Goal: Transaction & Acquisition: Purchase product/service

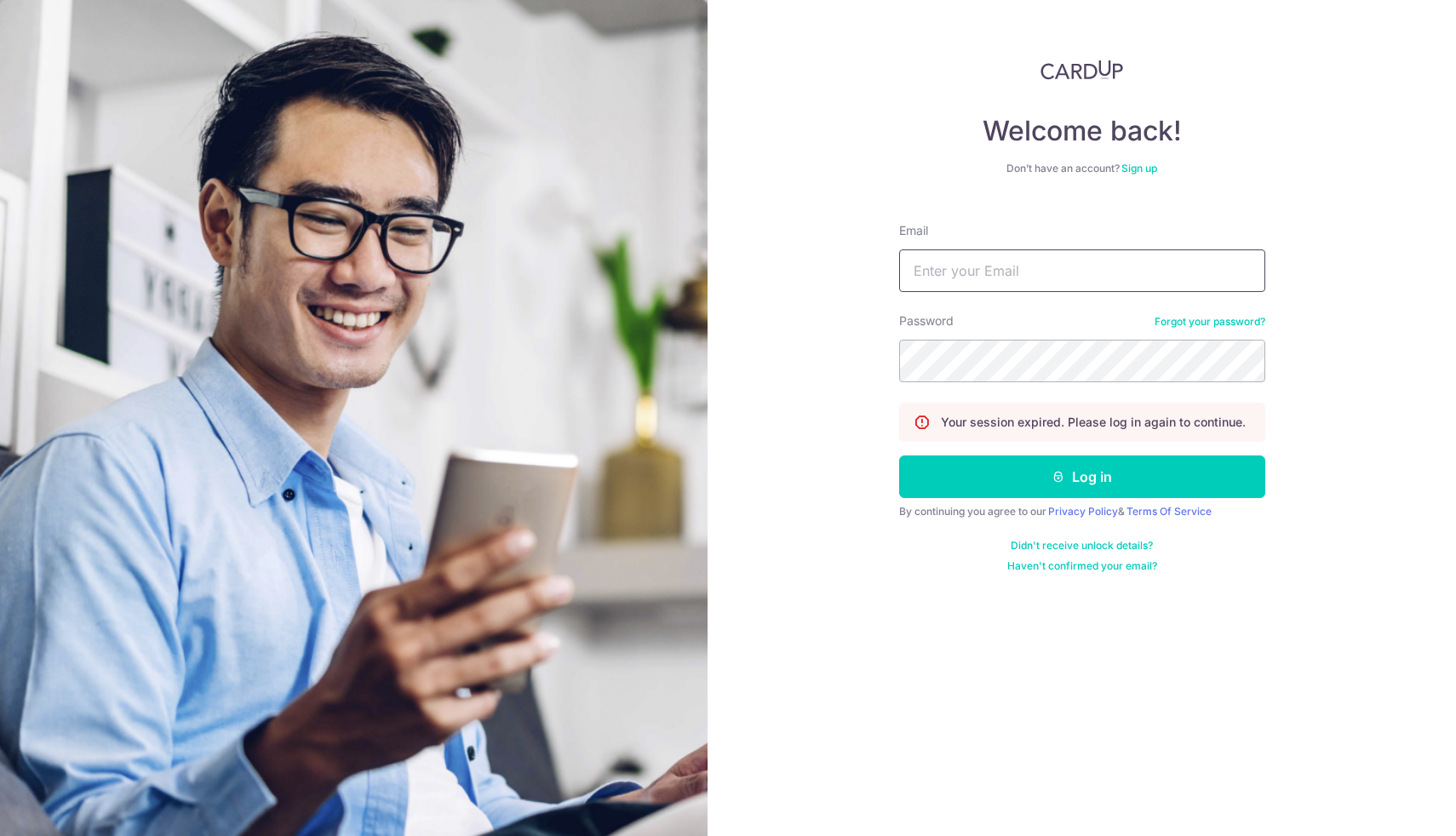
click at [1102, 272] on input "Email" at bounding box center [1082, 270] width 366 height 43
type input "venkatakrish@yahoo.com"
click at [900, 456] on button "Log in" at bounding box center [1082, 477] width 366 height 43
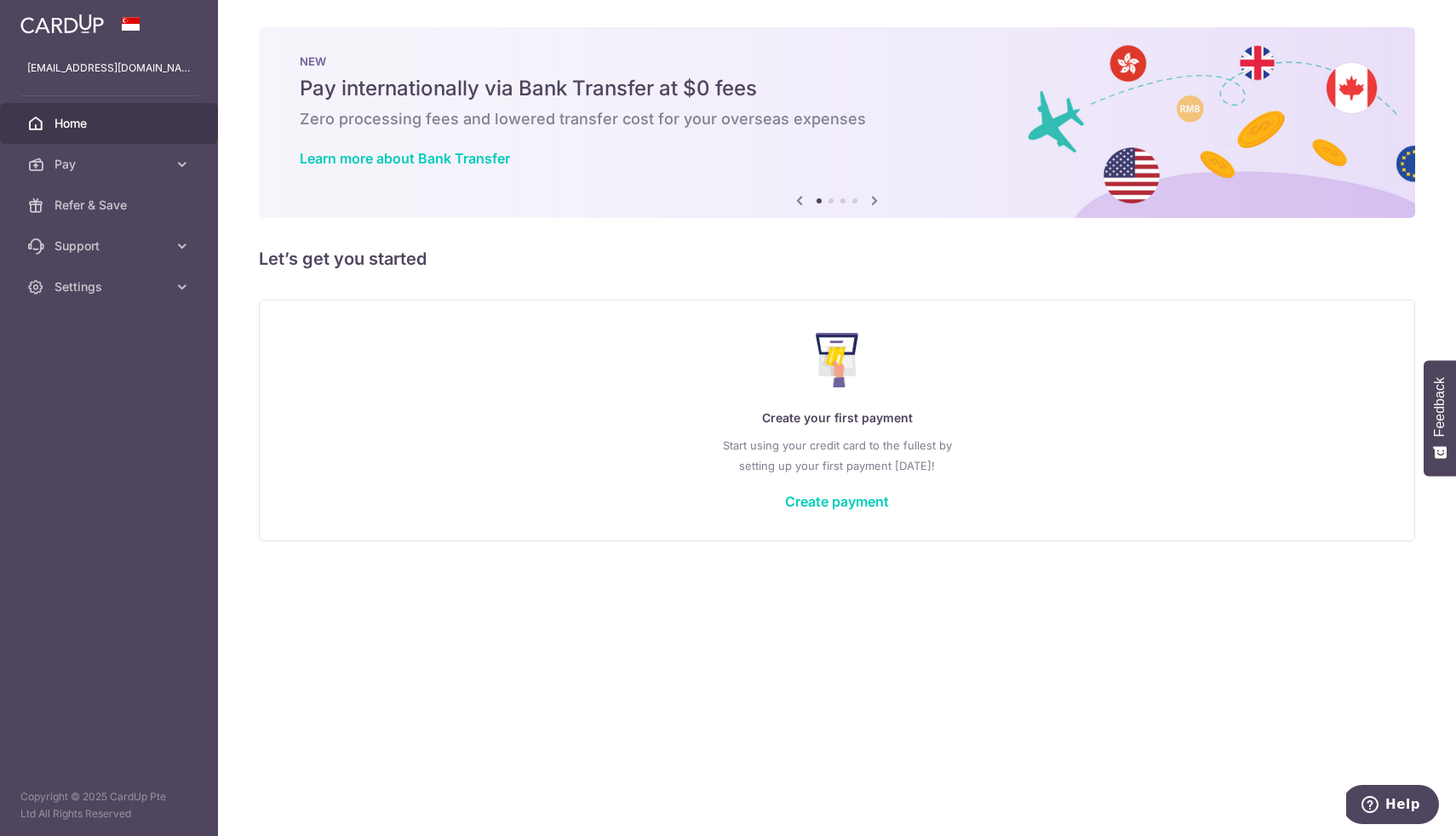
click at [869, 512] on div "Create your first payment Start using your credit card to the fullest by settin…" at bounding box center [837, 420] width 1114 height 202
click at [856, 498] on link "Create payment" at bounding box center [837, 501] width 104 height 17
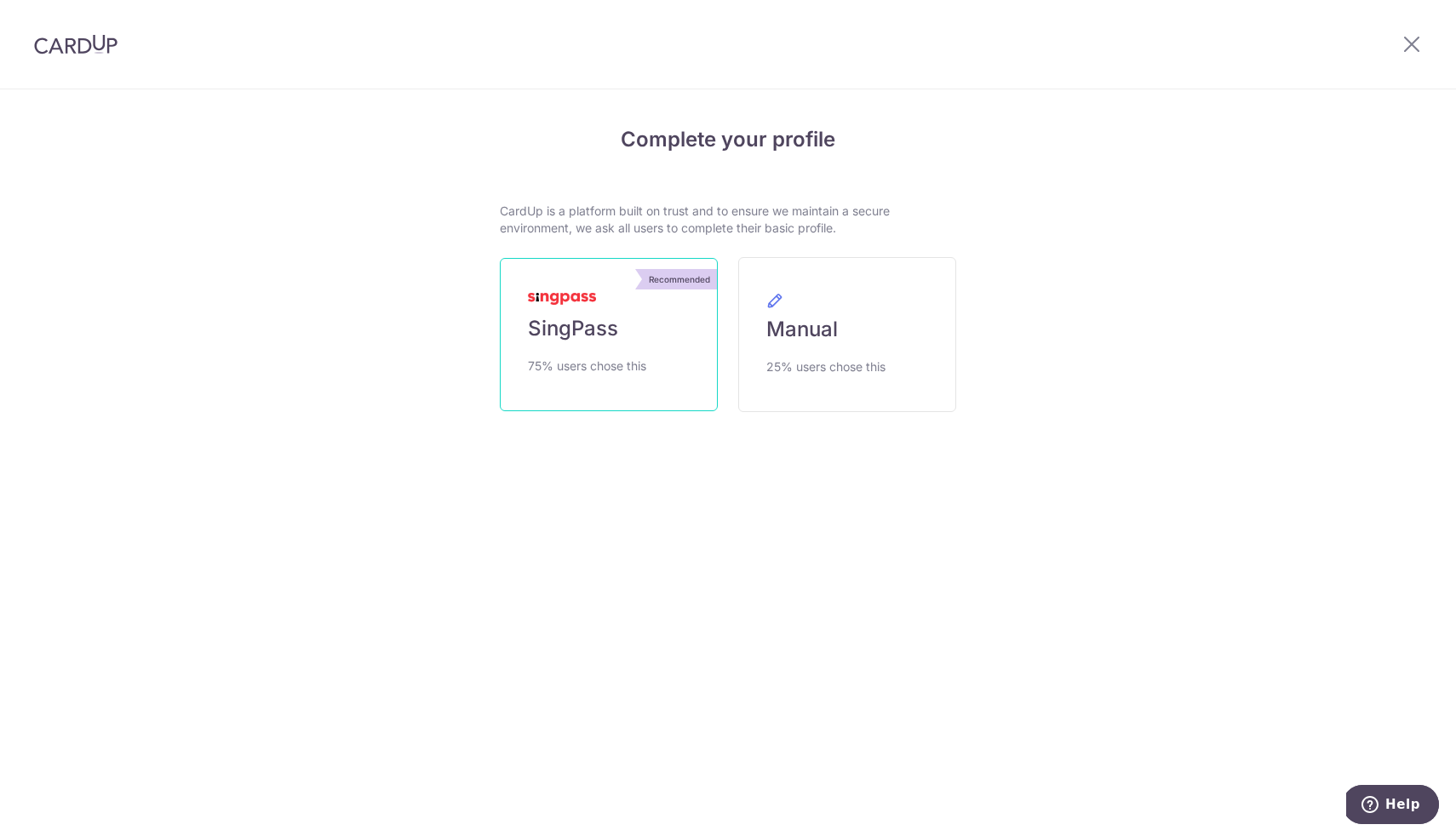
click at [609, 306] on link "Recommended SingPass 75% users chose this" at bounding box center [608, 335] width 218 height 154
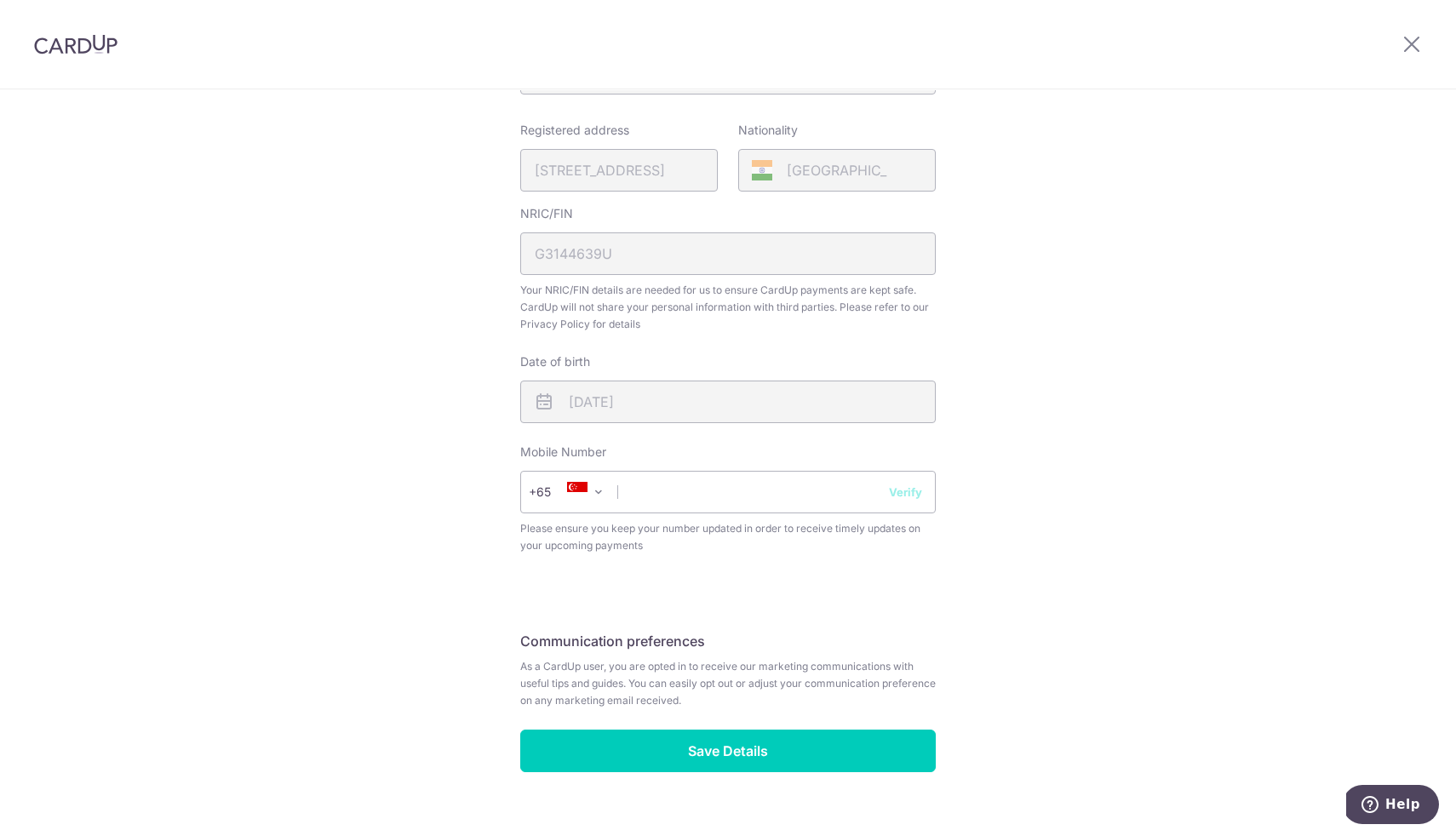
scroll to position [401, 0]
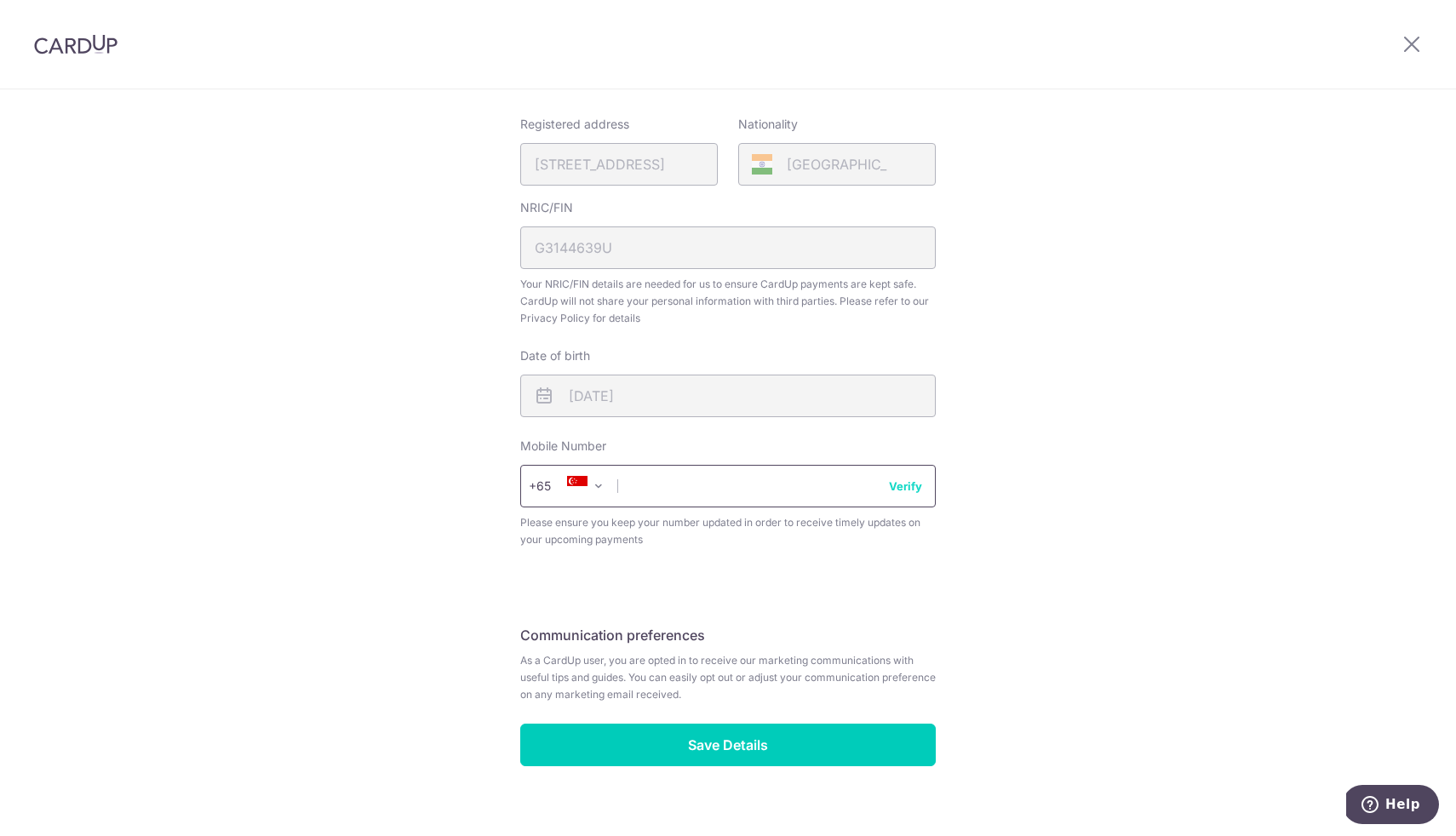
click at [710, 493] on input "text" at bounding box center [728, 486] width 416 height 43
type input "91074825"
click at [934, 609] on div "Review your details Your Details Please provide your full name as per your NRIC…" at bounding box center [728, 255] width 416 height 1023
click at [911, 489] on button "Verify" at bounding box center [905, 486] width 33 height 17
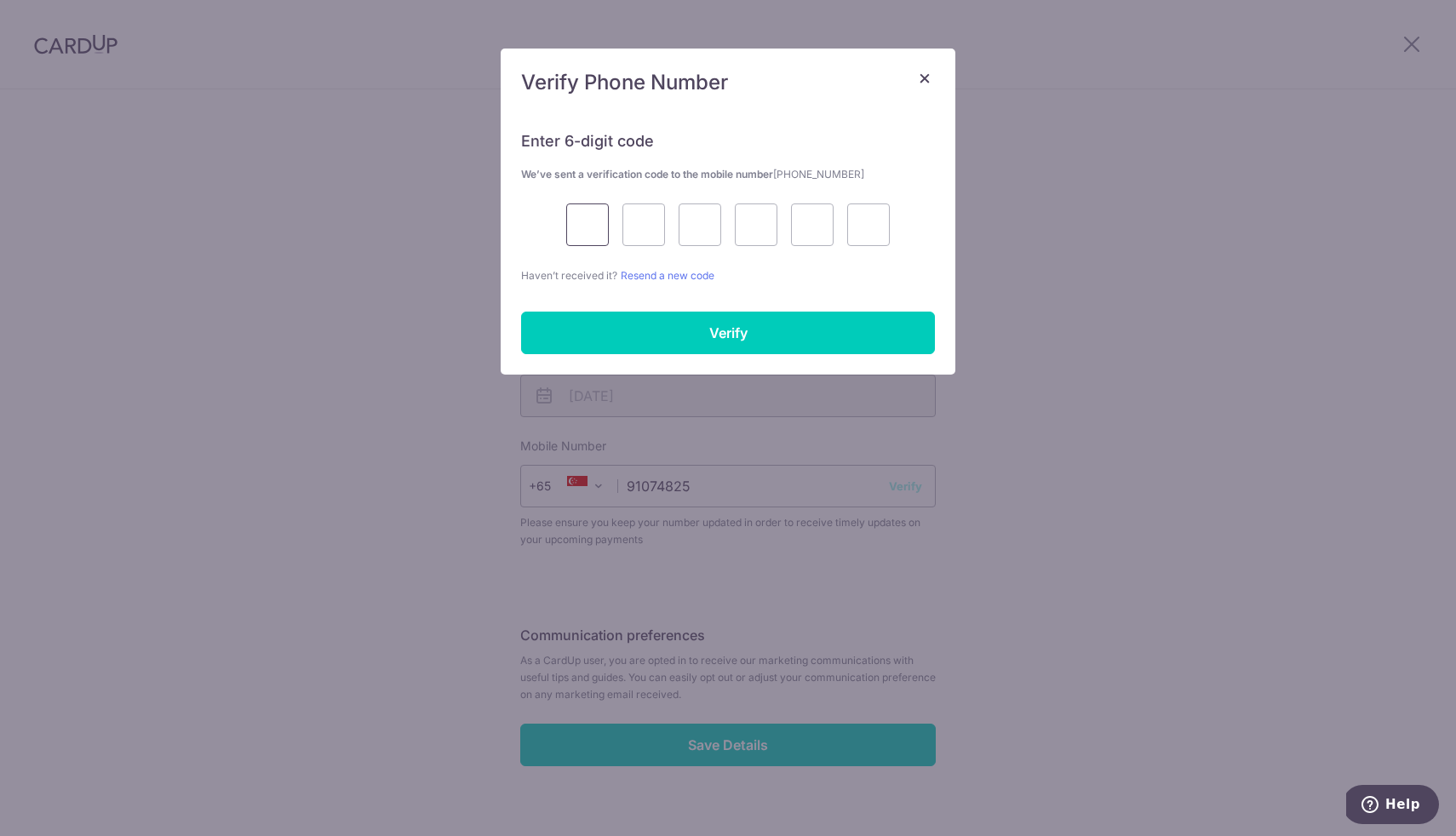
click at [574, 222] on input "text" at bounding box center [587, 224] width 43 height 43
click at [578, 215] on input "text" at bounding box center [587, 224] width 43 height 43
type input "6"
type input "2"
type input "0"
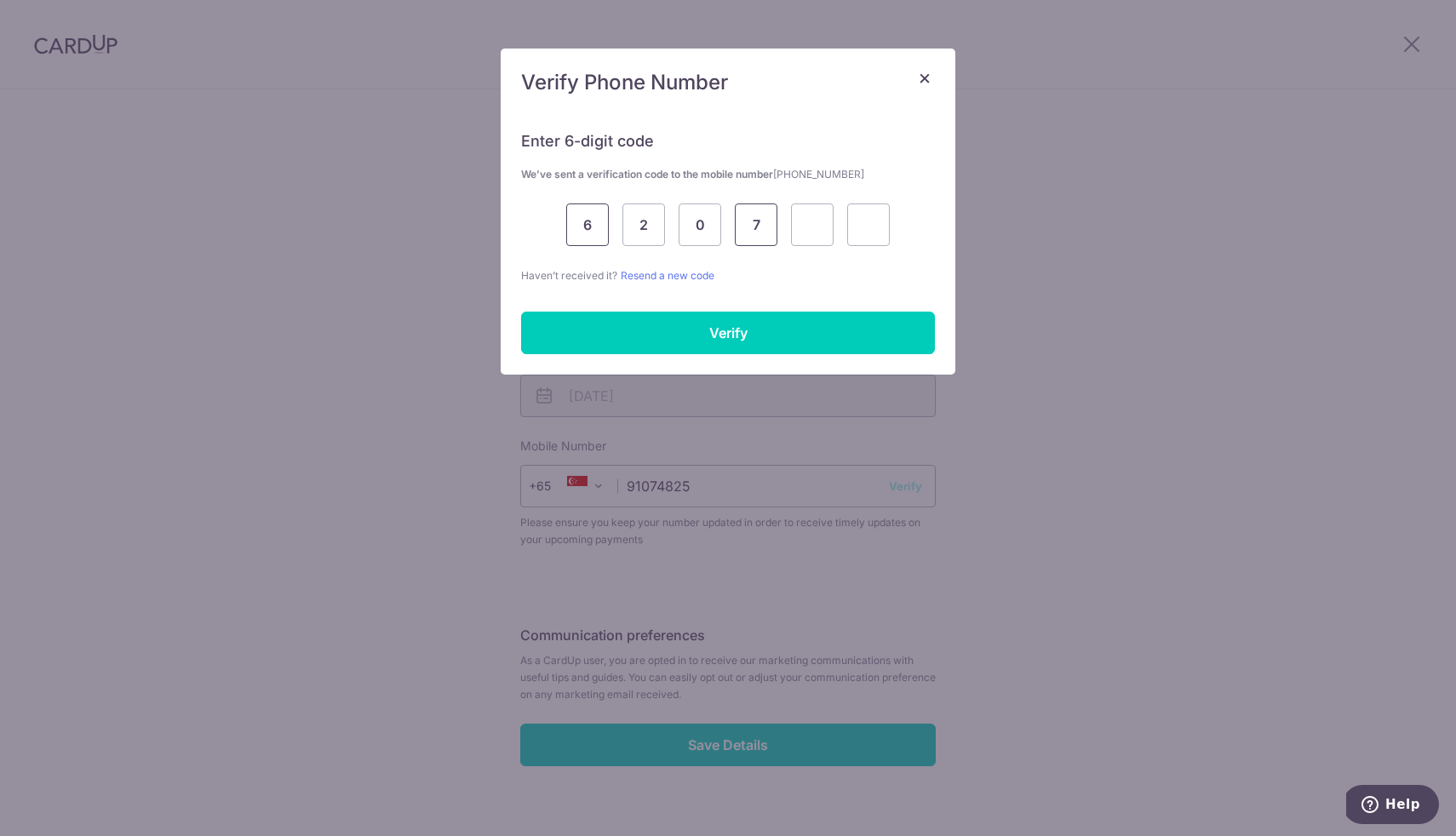
type input "7"
type input "1"
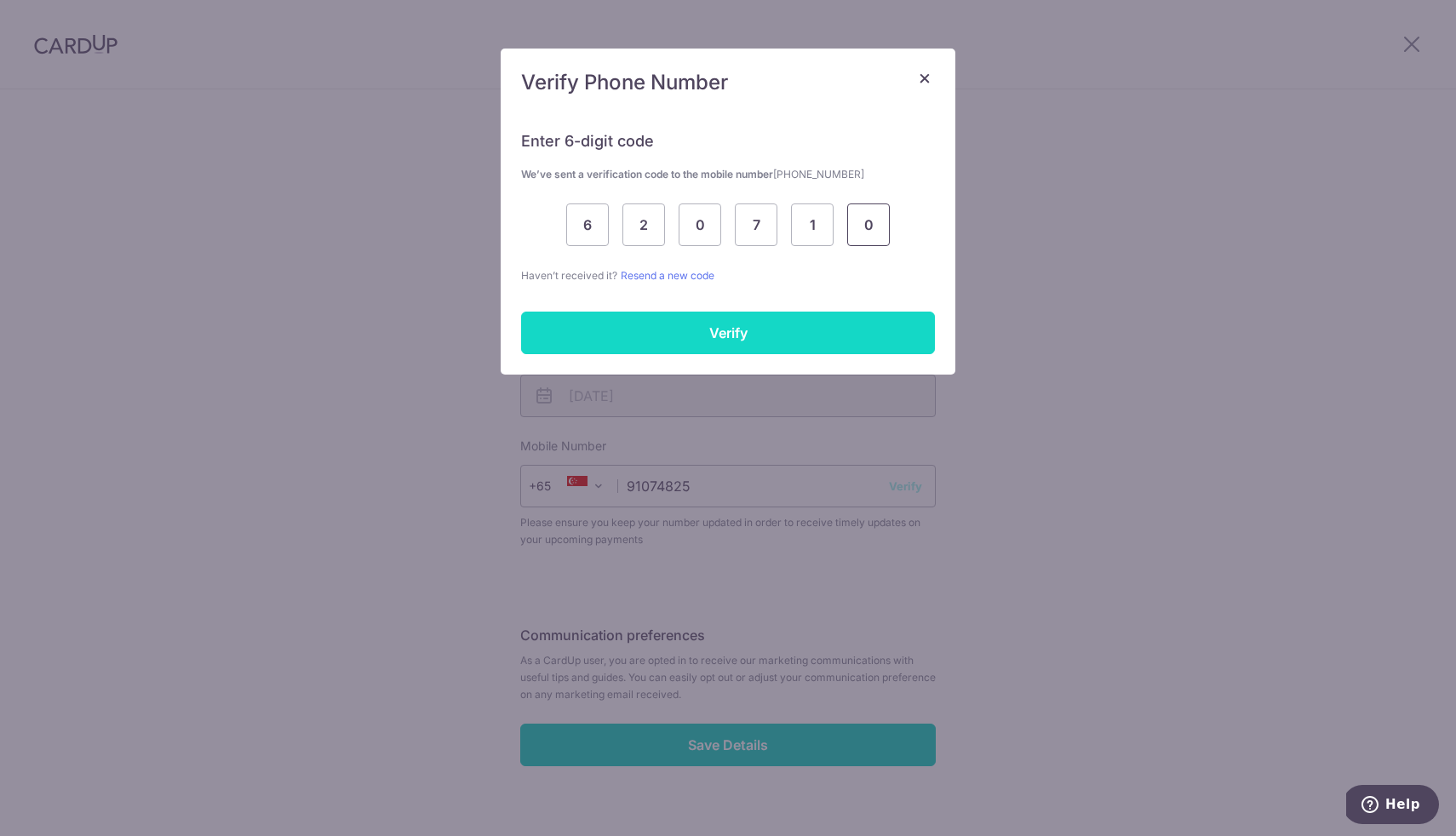
type input "0"
click at [655, 329] on input "Verify" at bounding box center [728, 333] width 414 height 43
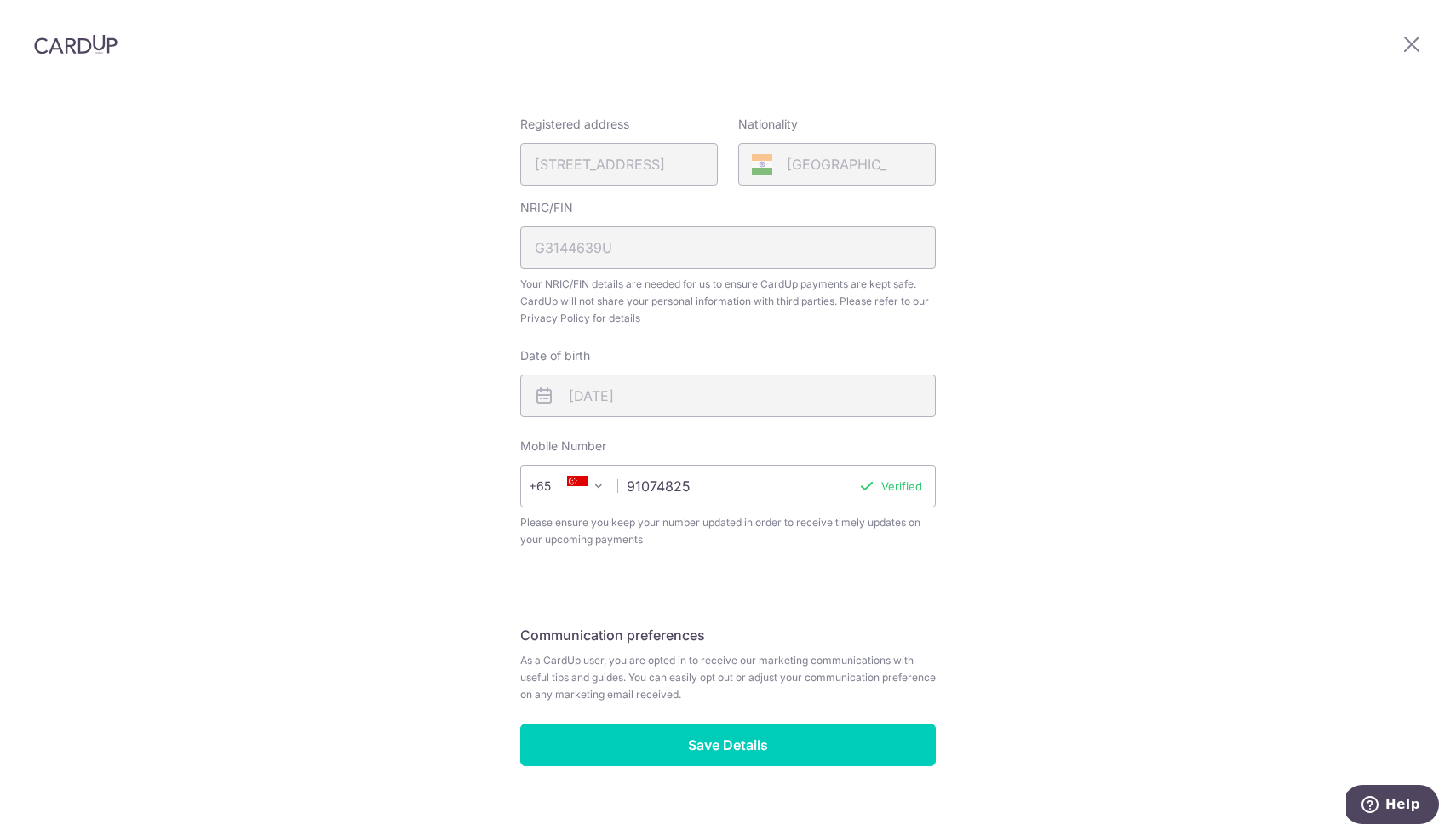
scroll to position [425, 0]
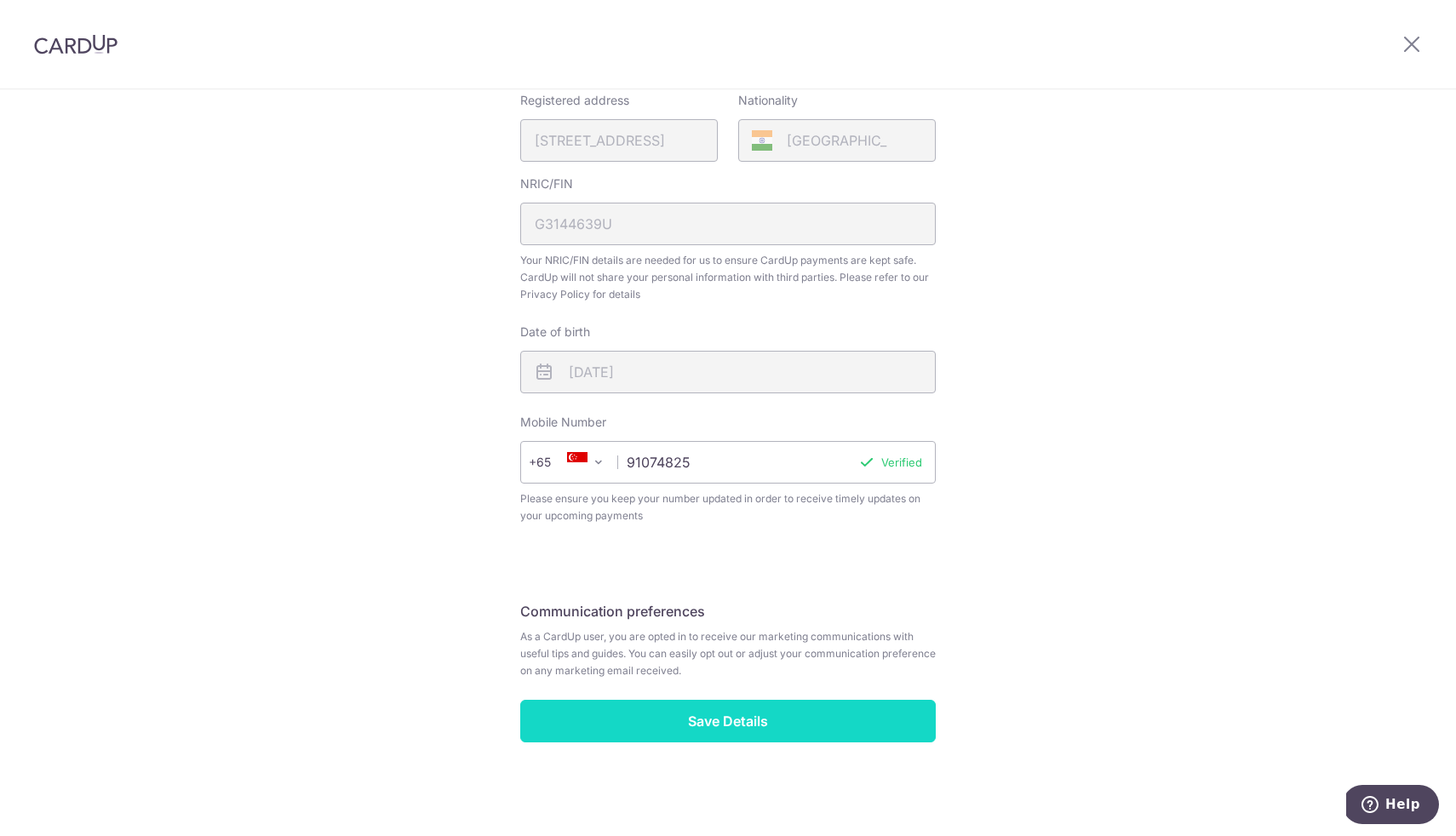
click at [735, 722] on input "Save Details" at bounding box center [728, 721] width 416 height 43
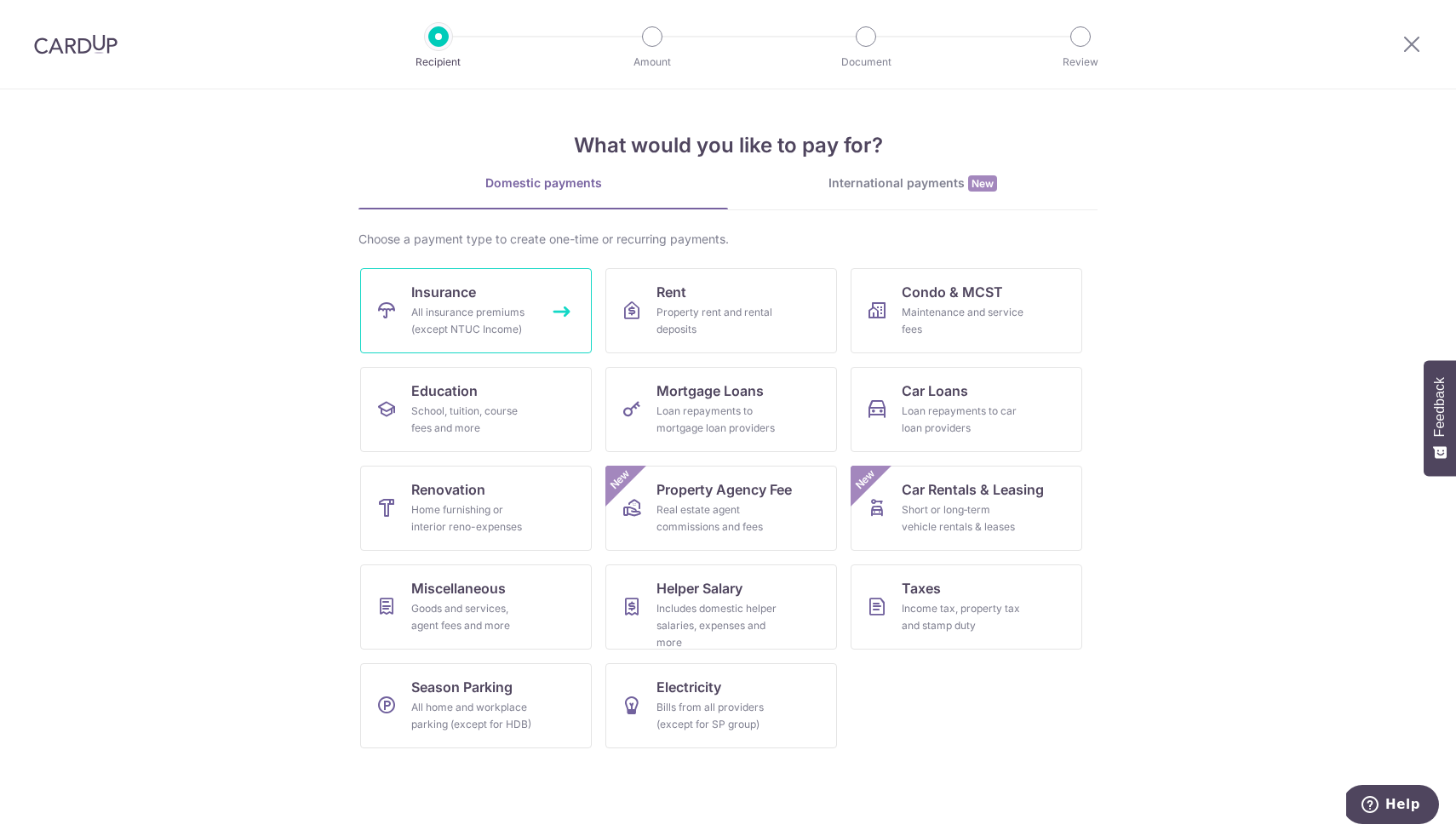
click at [514, 322] on div "All insurance premiums (except NTUC Income)" at bounding box center [472, 321] width 123 height 34
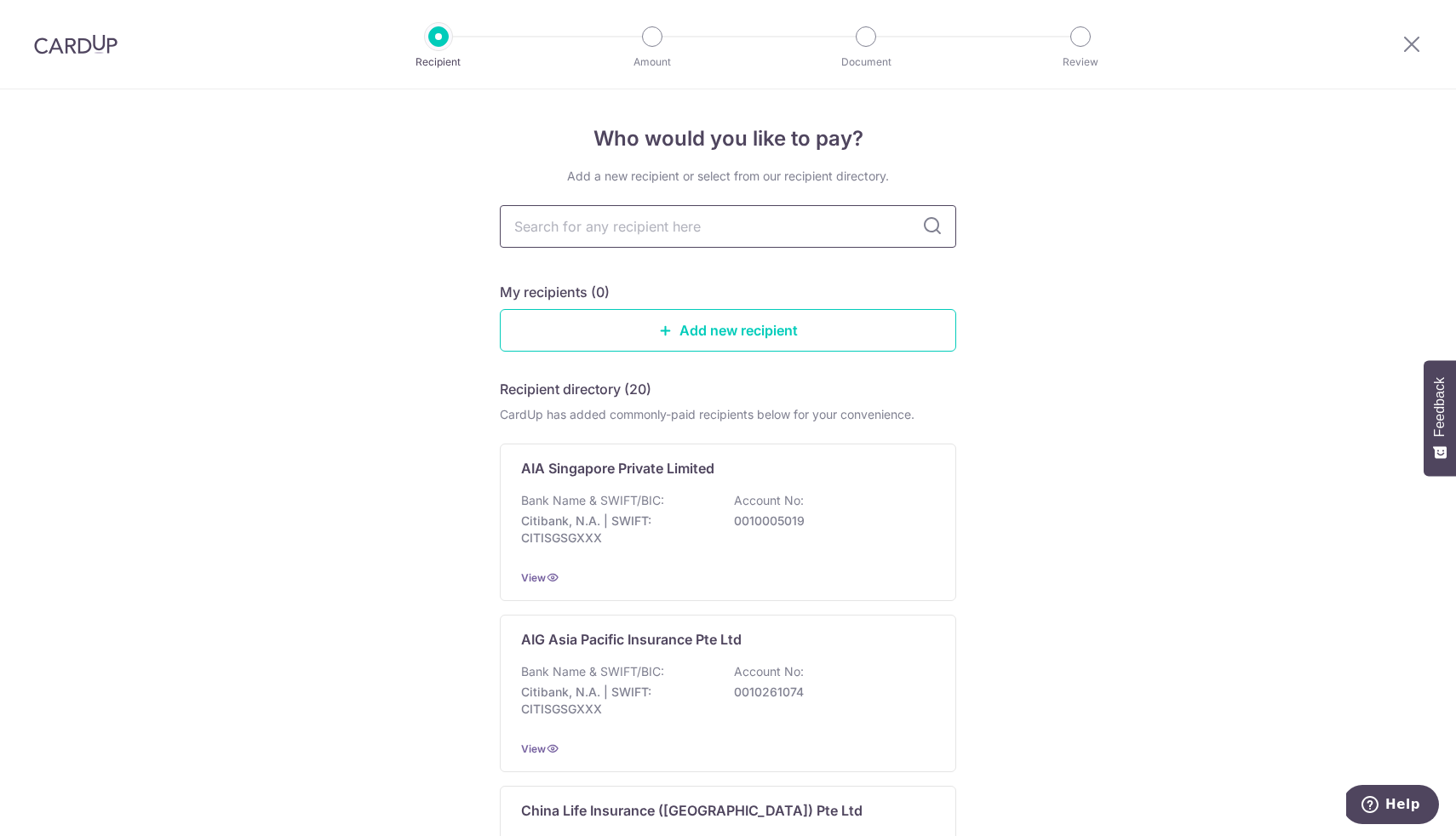
click at [639, 219] on input "text" at bounding box center [728, 226] width 457 height 43
type input "[GEOGRAPHIC_DATA]"
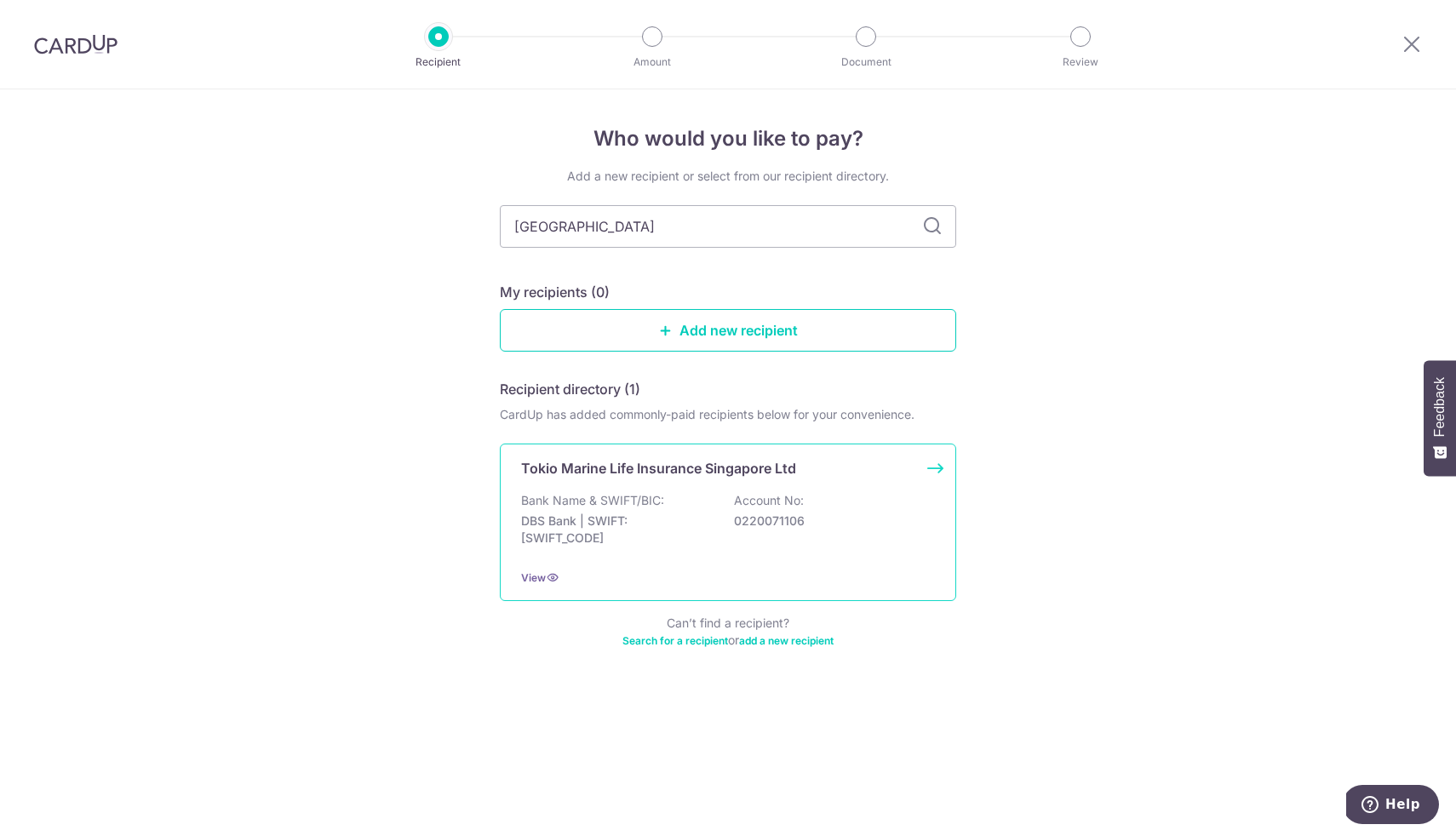
click at [728, 461] on p "Tokio Marine Life Insurance Singapore Ltd" at bounding box center [659, 468] width 275 height 20
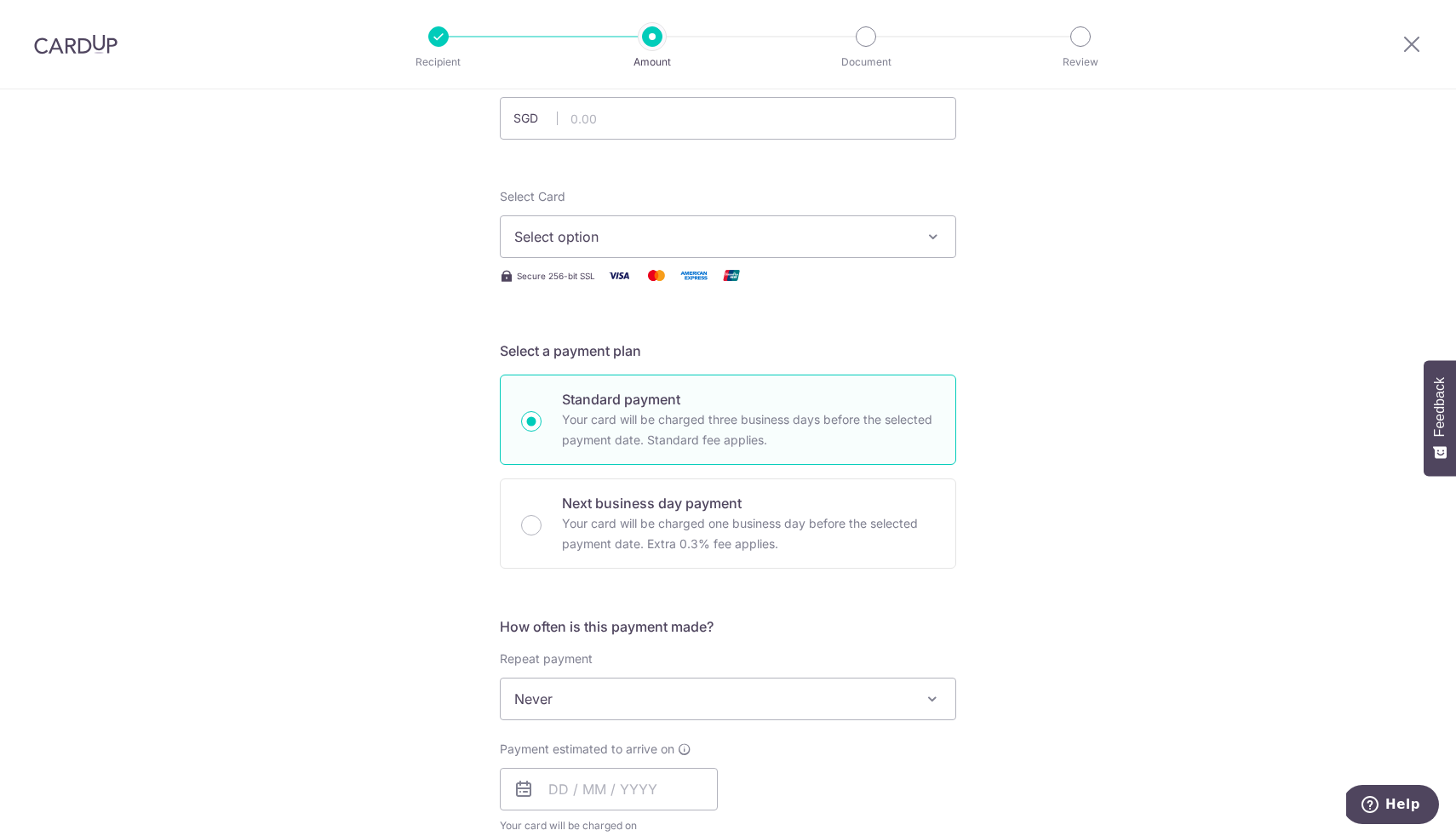
scroll to position [138, 0]
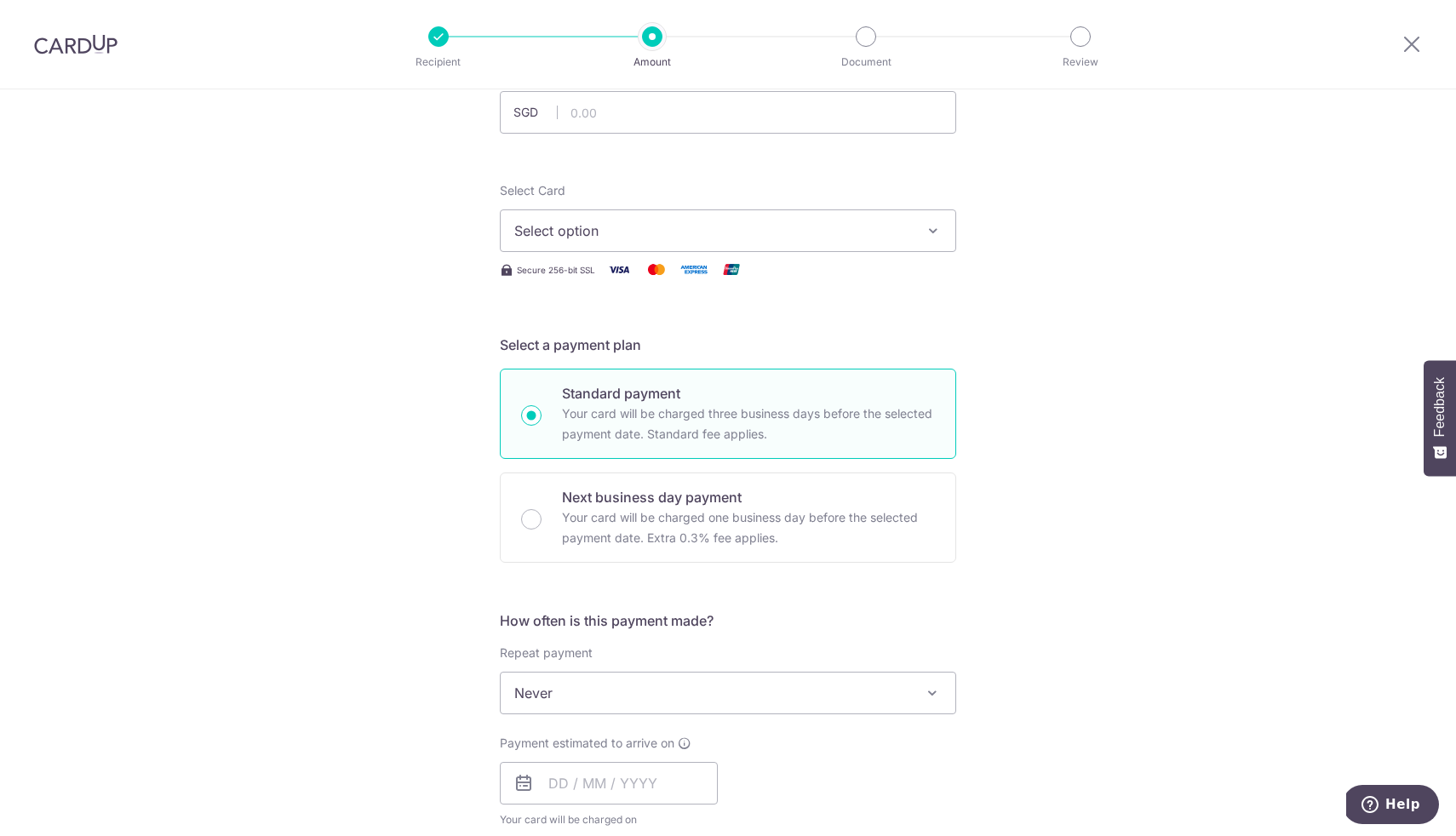
click at [778, 242] on button "Select option" at bounding box center [728, 230] width 457 height 43
click at [766, 273] on span "Add credit card" at bounding box center [743, 278] width 397 height 17
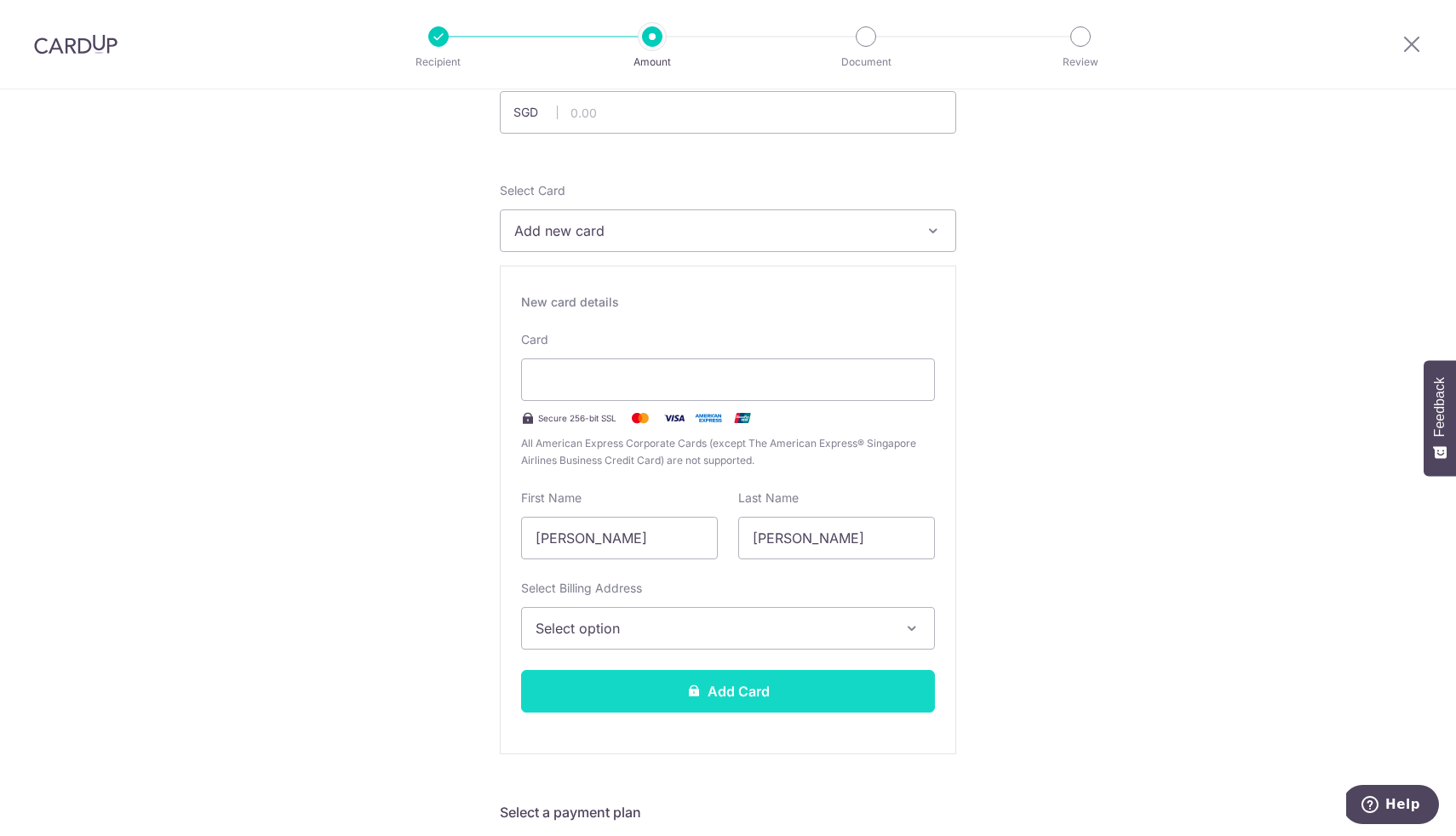
click at [785, 682] on button "Add Card" at bounding box center [728, 691] width 414 height 43
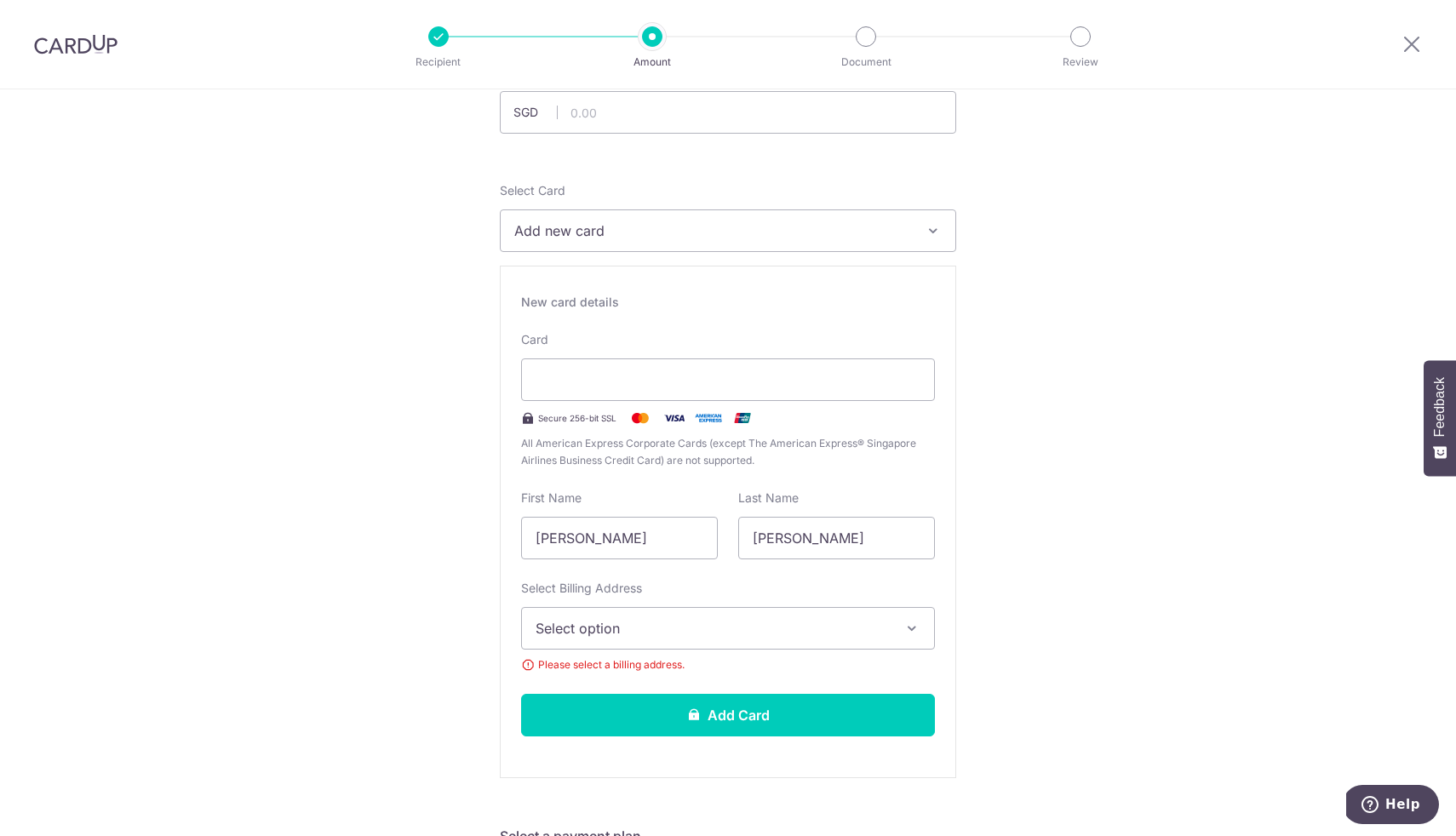
click at [724, 649] on div "Select Billing Address Select option Add Billing Address Please select a billin…" at bounding box center [728, 627] width 414 height 94
click at [718, 632] on span "Select option" at bounding box center [712, 628] width 354 height 20
click at [680, 678] on span "Add Billing Address" at bounding box center [743, 675] width 354 height 17
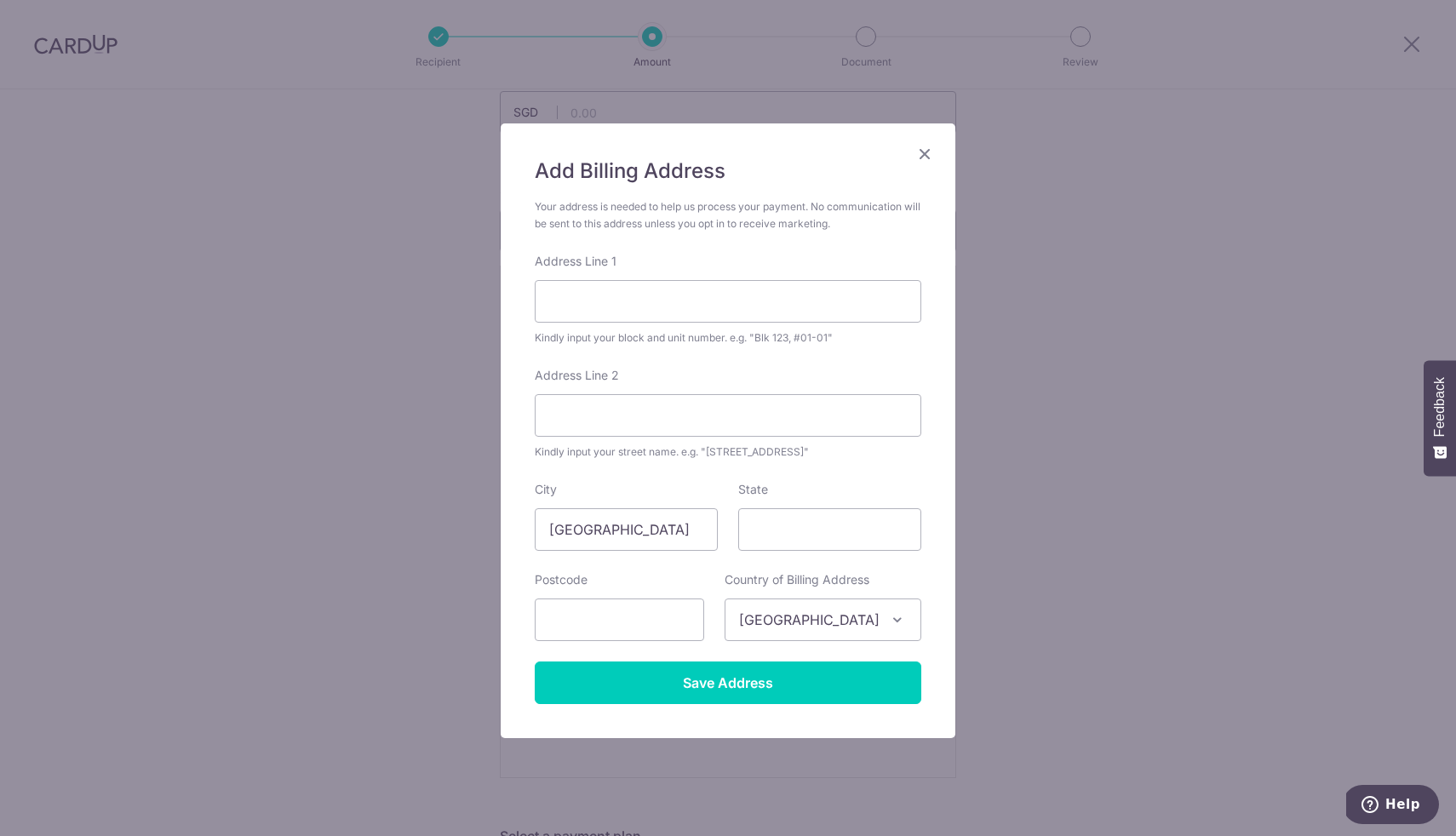
scroll to position [20, 0]
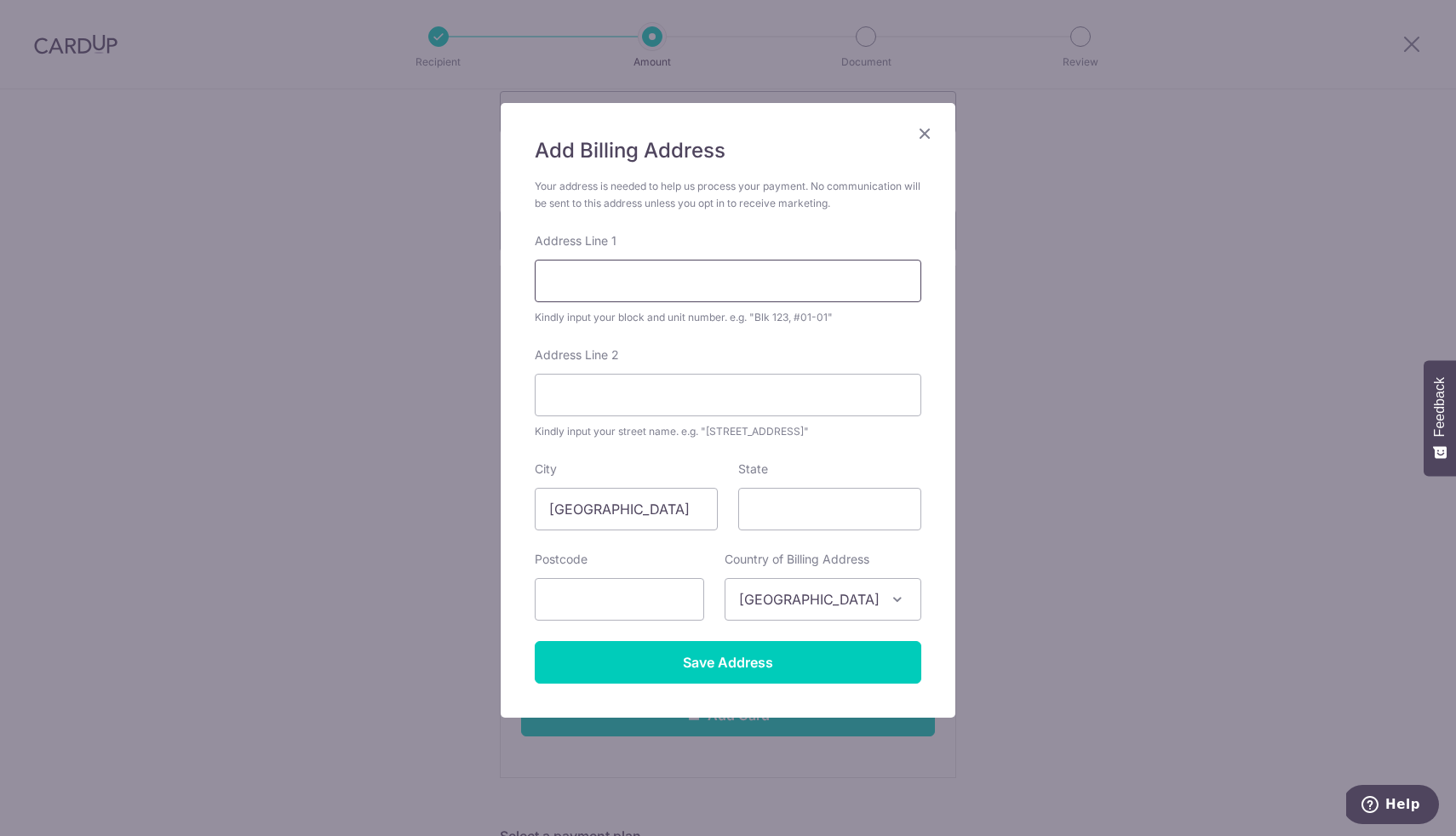
click at [630, 267] on input "Address Line 1" at bounding box center [728, 280] width 387 height 43
type input "#05-565 BLK 157"
type input "Bedok South Avenue 3"
type input "[GEOGRAPHIC_DATA]"
type input "460157"
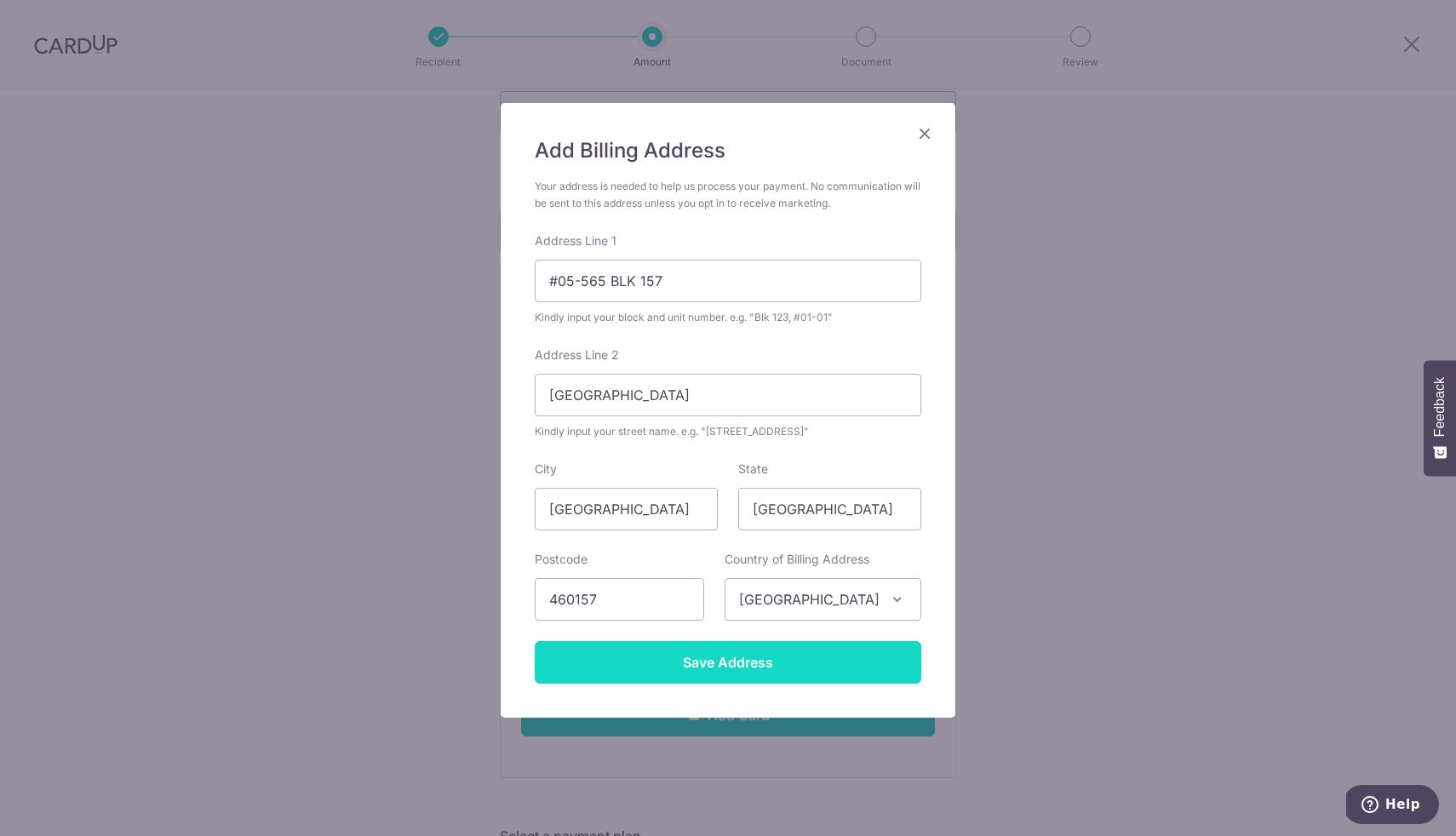
click at [786, 664] on input "Save Address" at bounding box center [728, 662] width 387 height 43
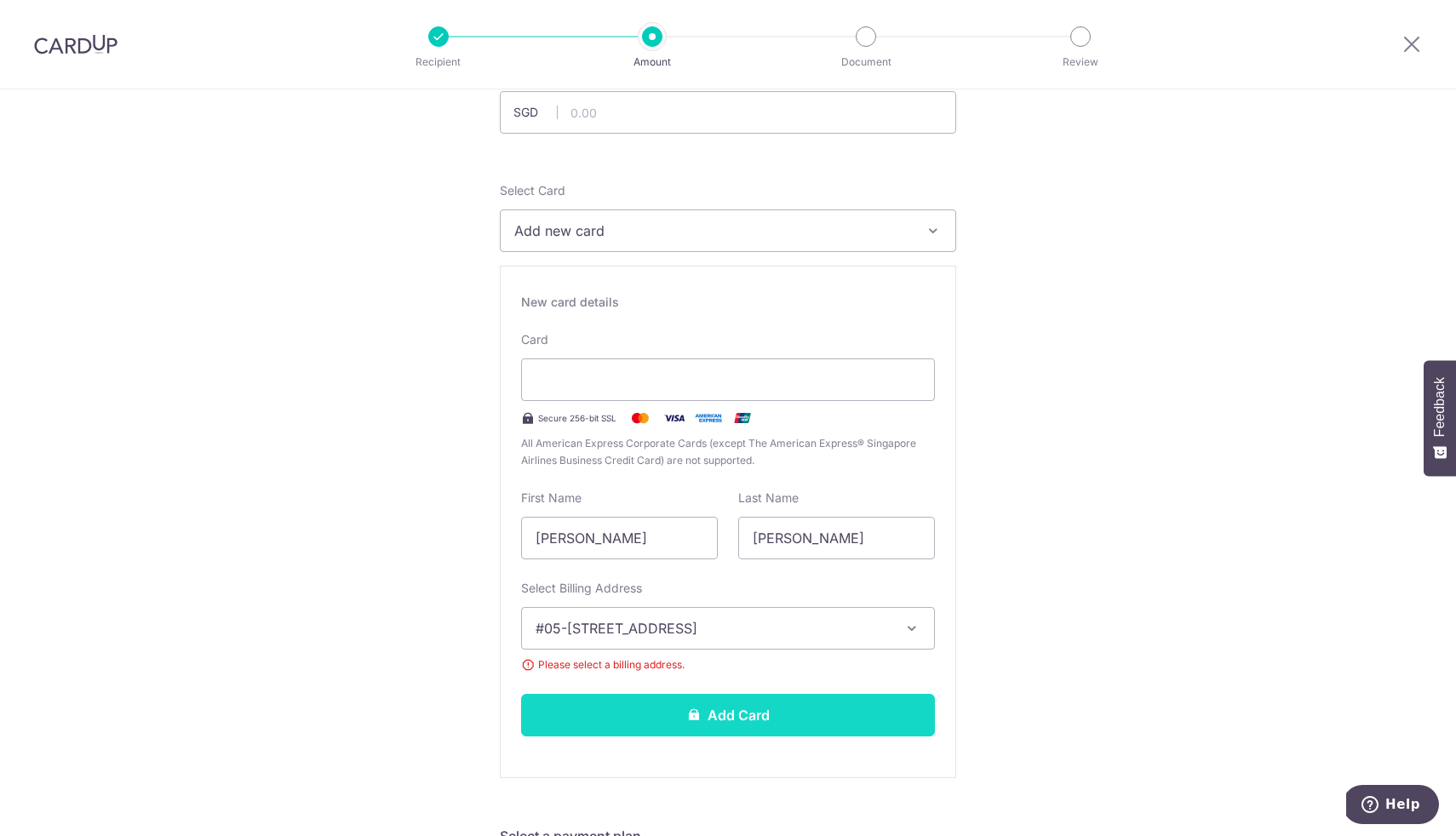
click at [704, 722] on button "Add Card" at bounding box center [728, 715] width 414 height 43
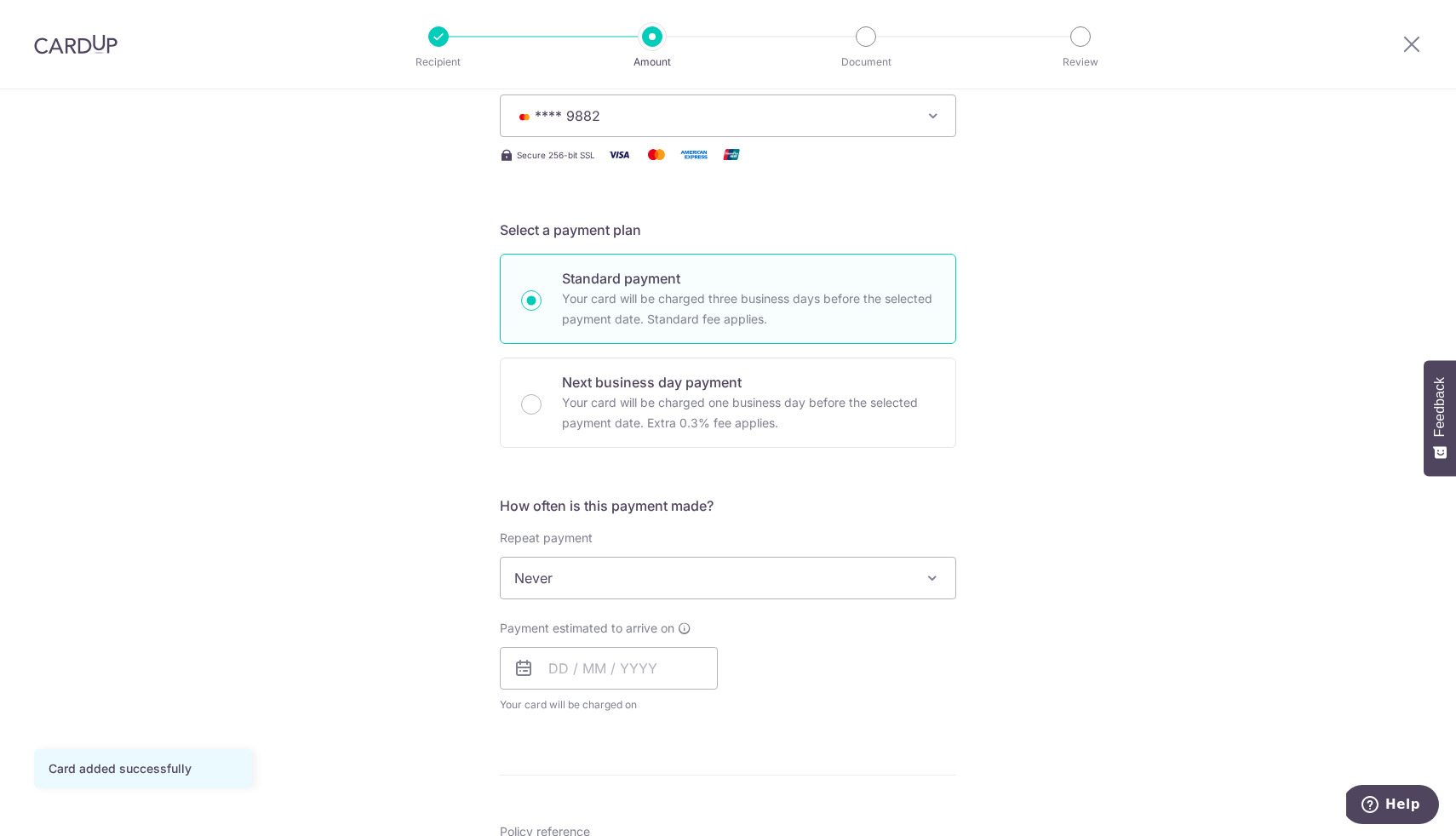
scroll to position [256, 0]
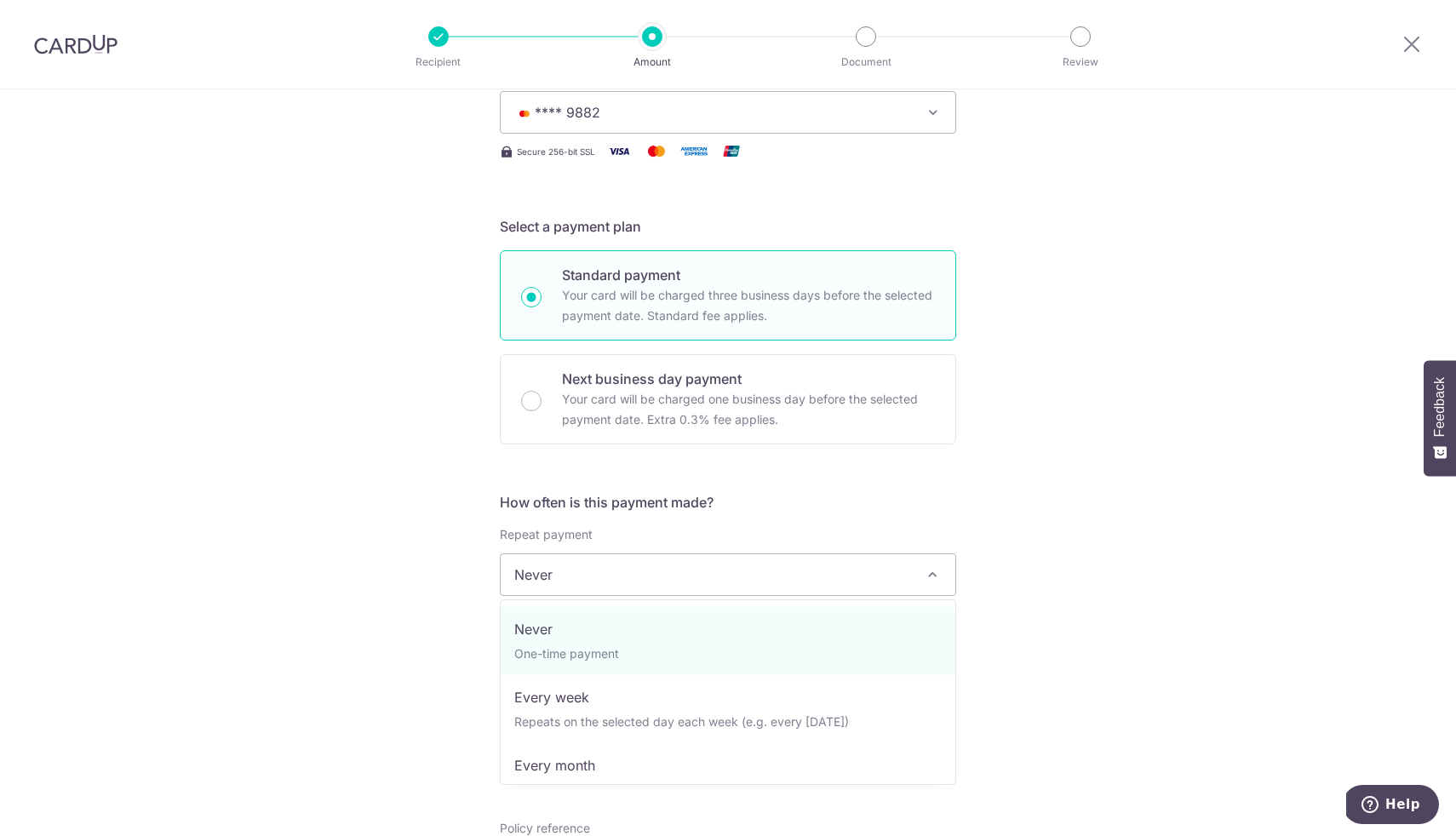
click at [740, 567] on span "Never" at bounding box center [728, 575] width 455 height 41
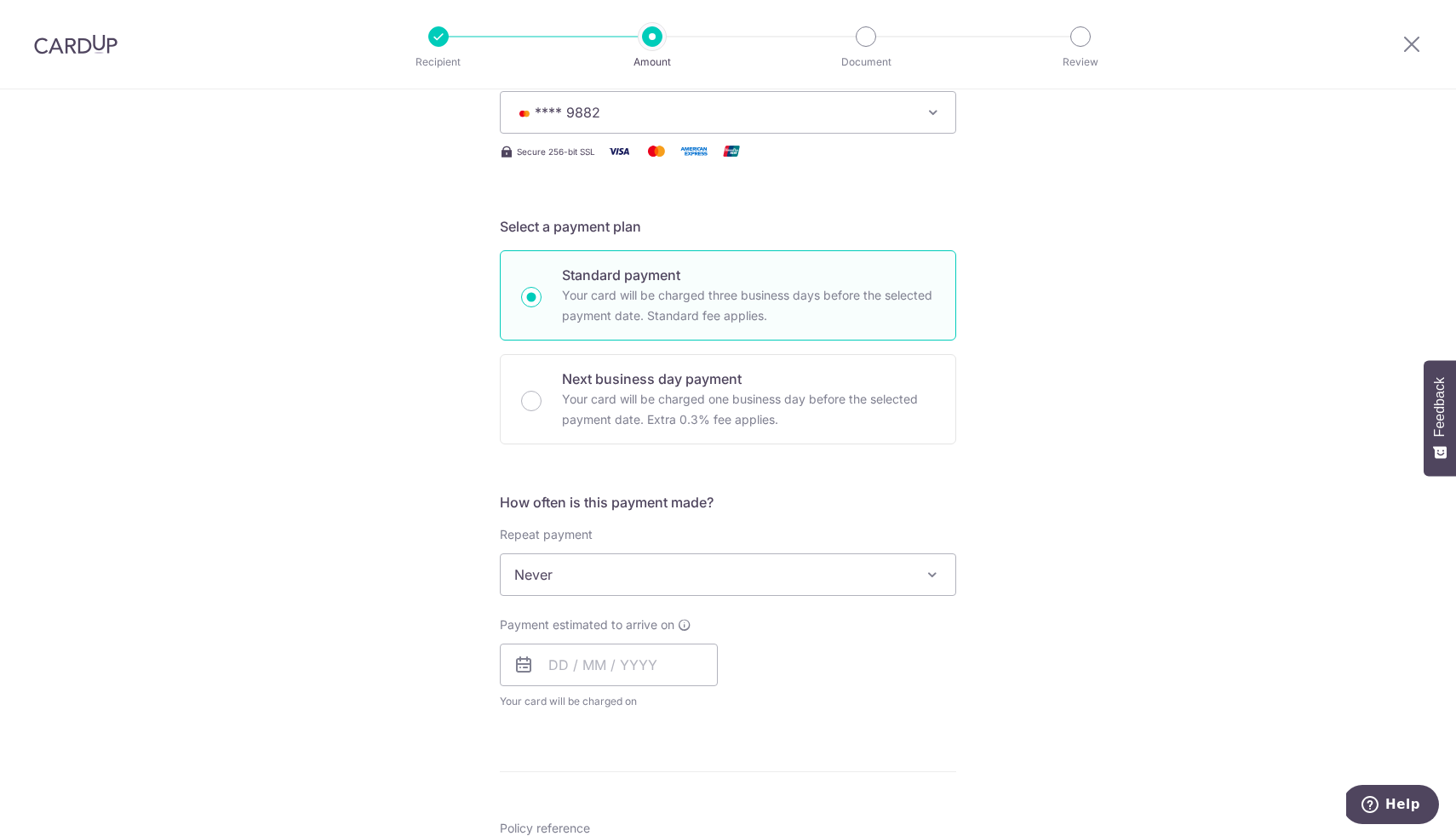
click at [740, 567] on span "Never" at bounding box center [728, 575] width 455 height 41
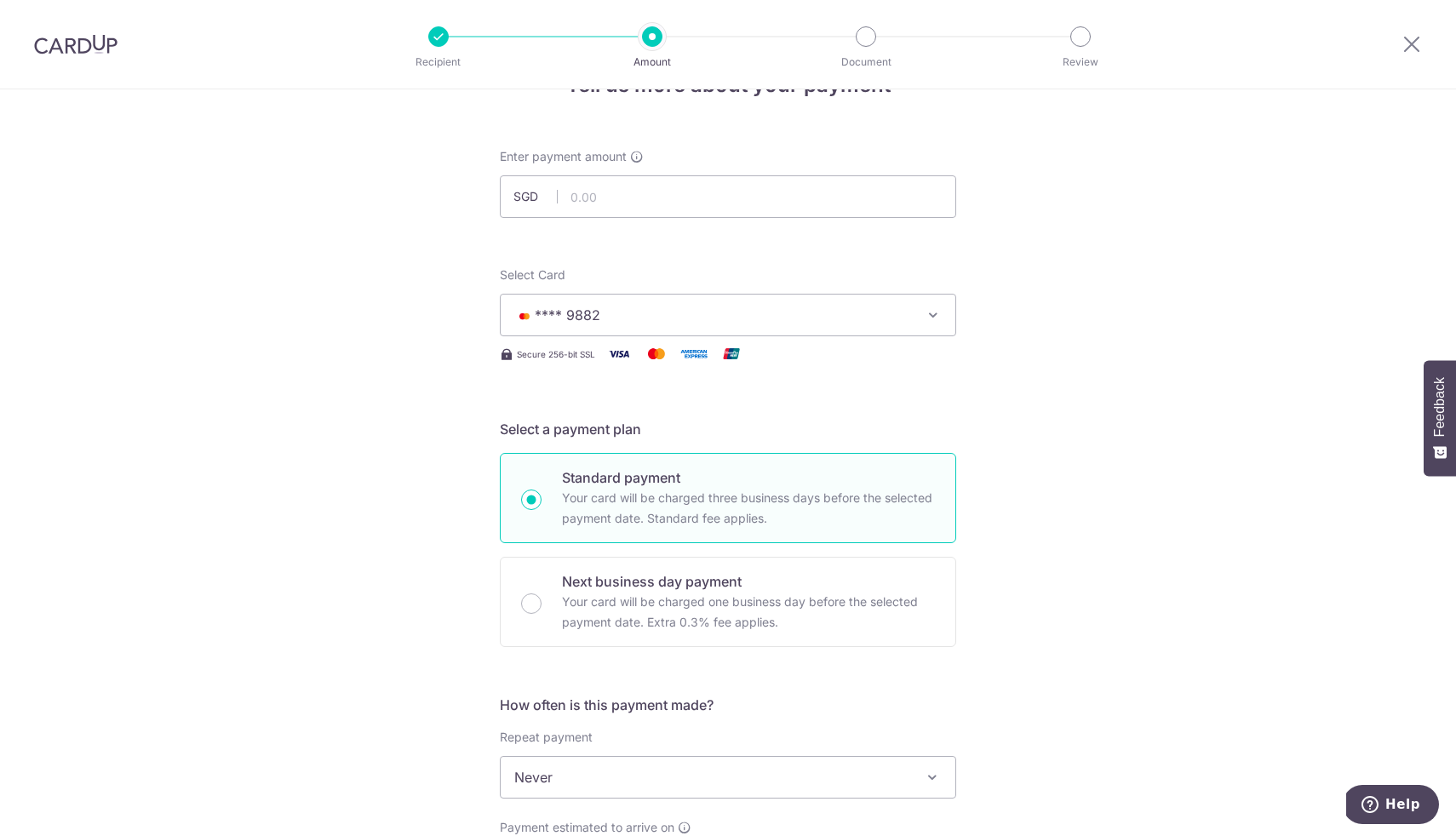
scroll to position [0, 0]
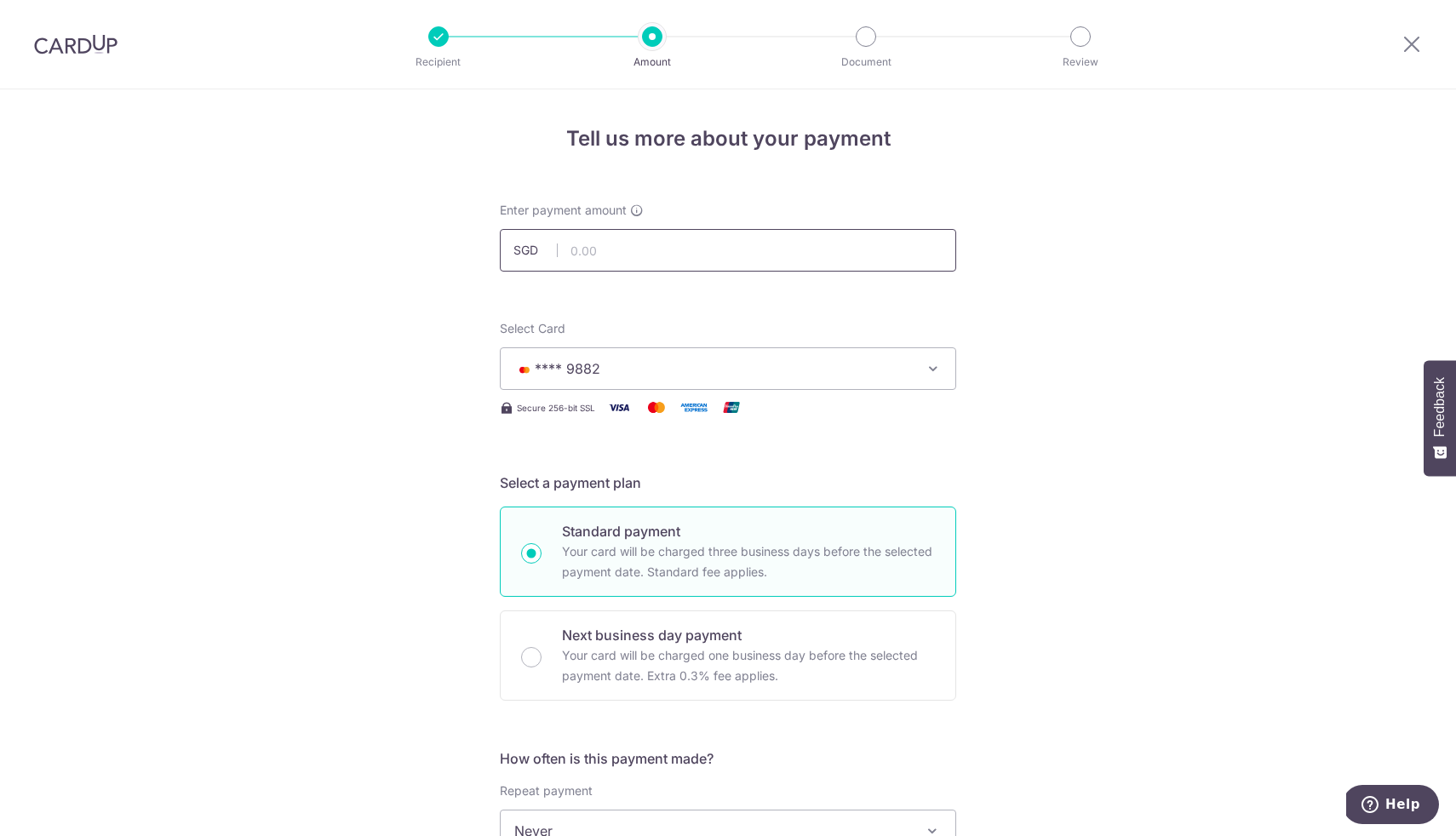
click at [579, 257] on input "text" at bounding box center [728, 250] width 457 height 43
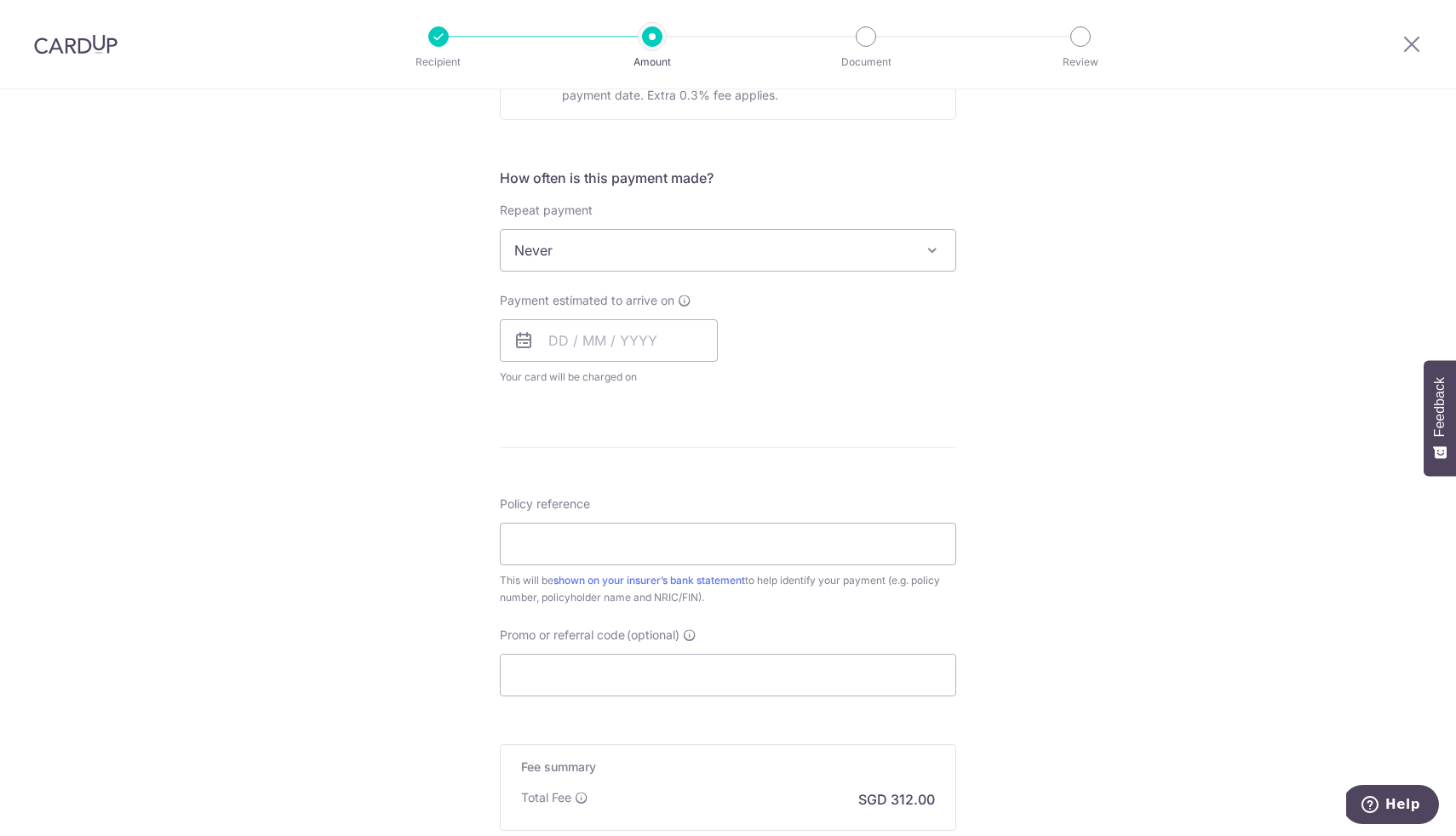
scroll to position [600, 0]
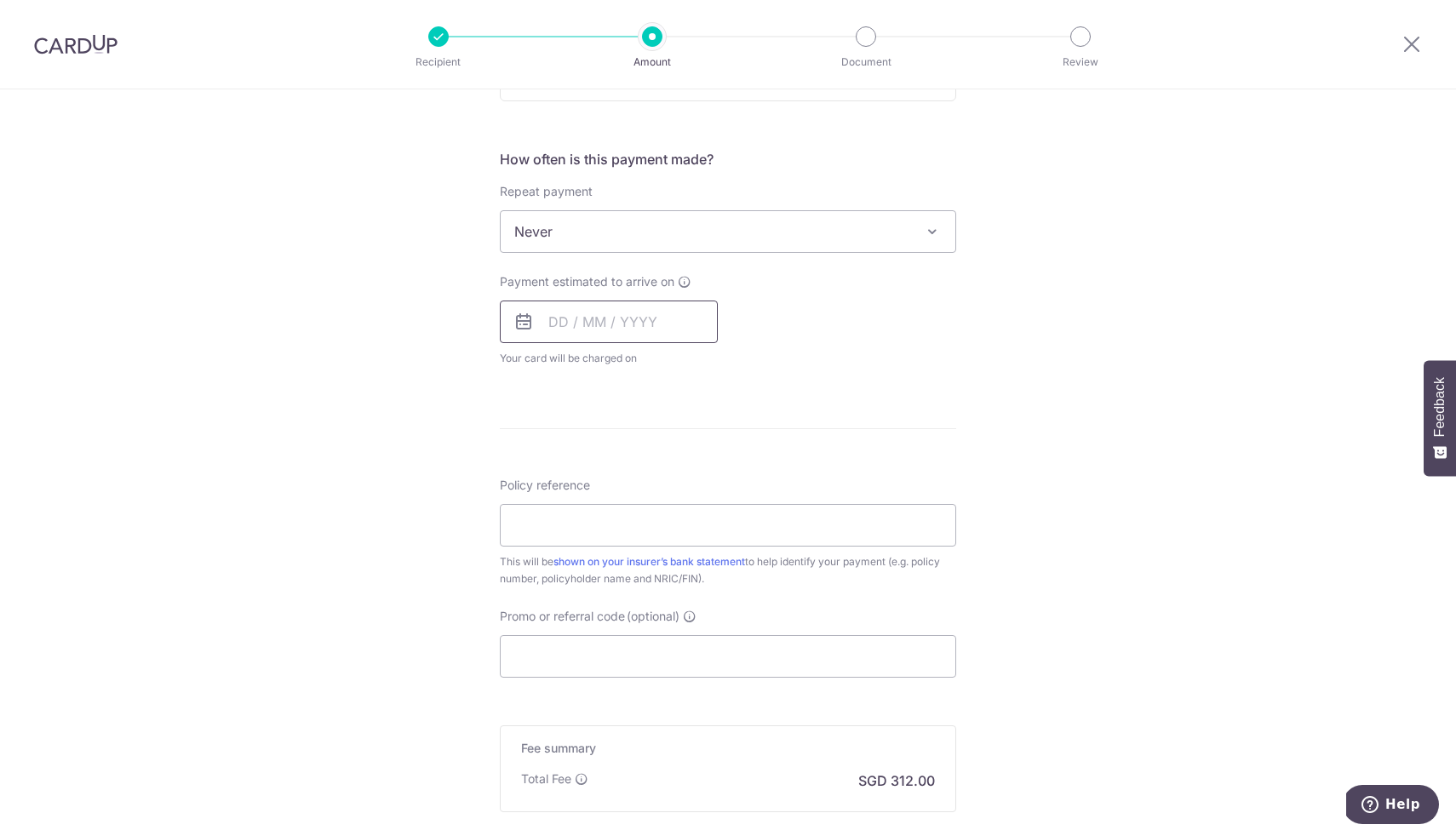
click at [550, 323] on input "text" at bounding box center [608, 321] width 218 height 43
type input "12,000.00"
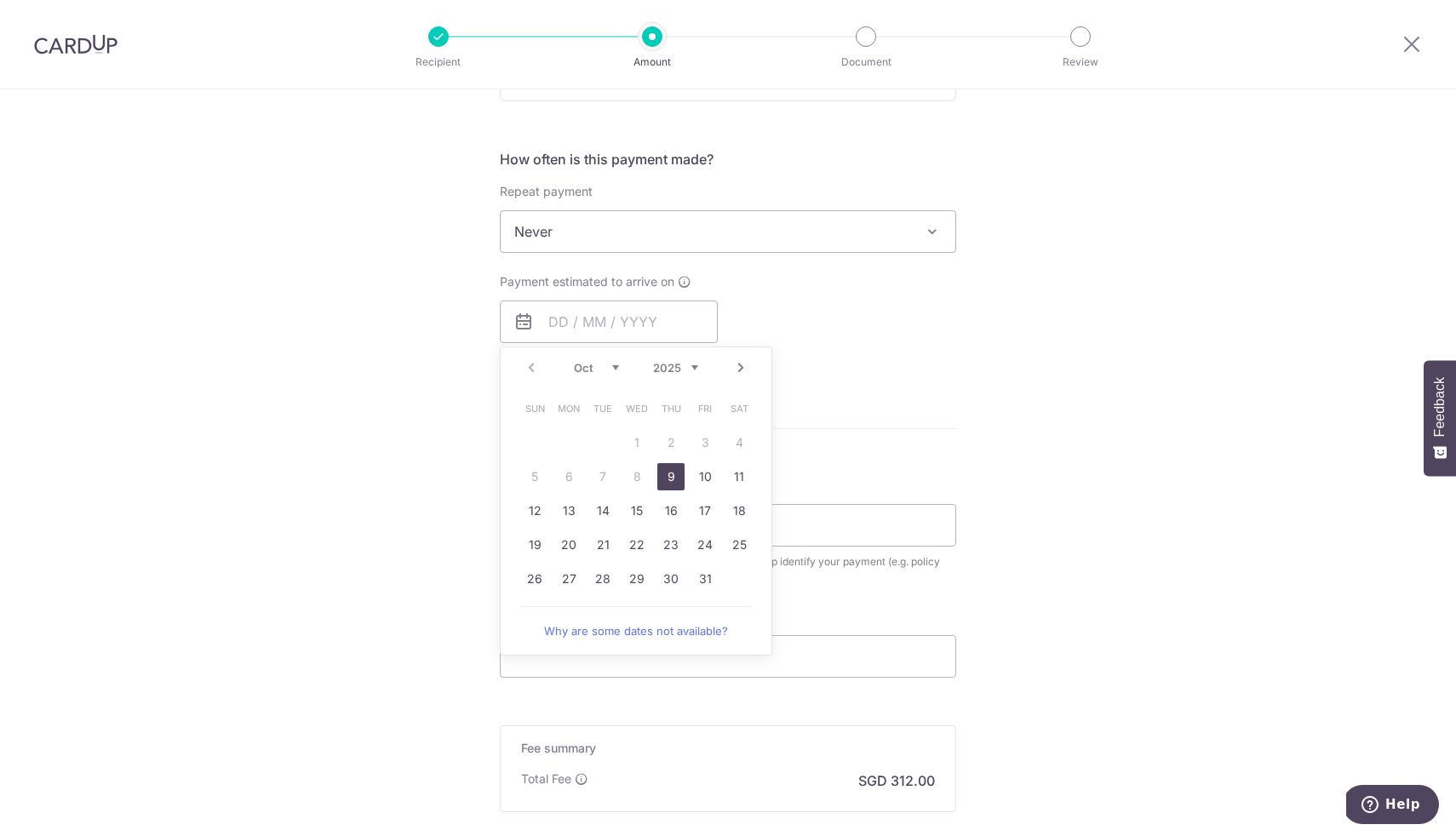
click at [515, 321] on icon at bounding box center [524, 322] width 20 height 20
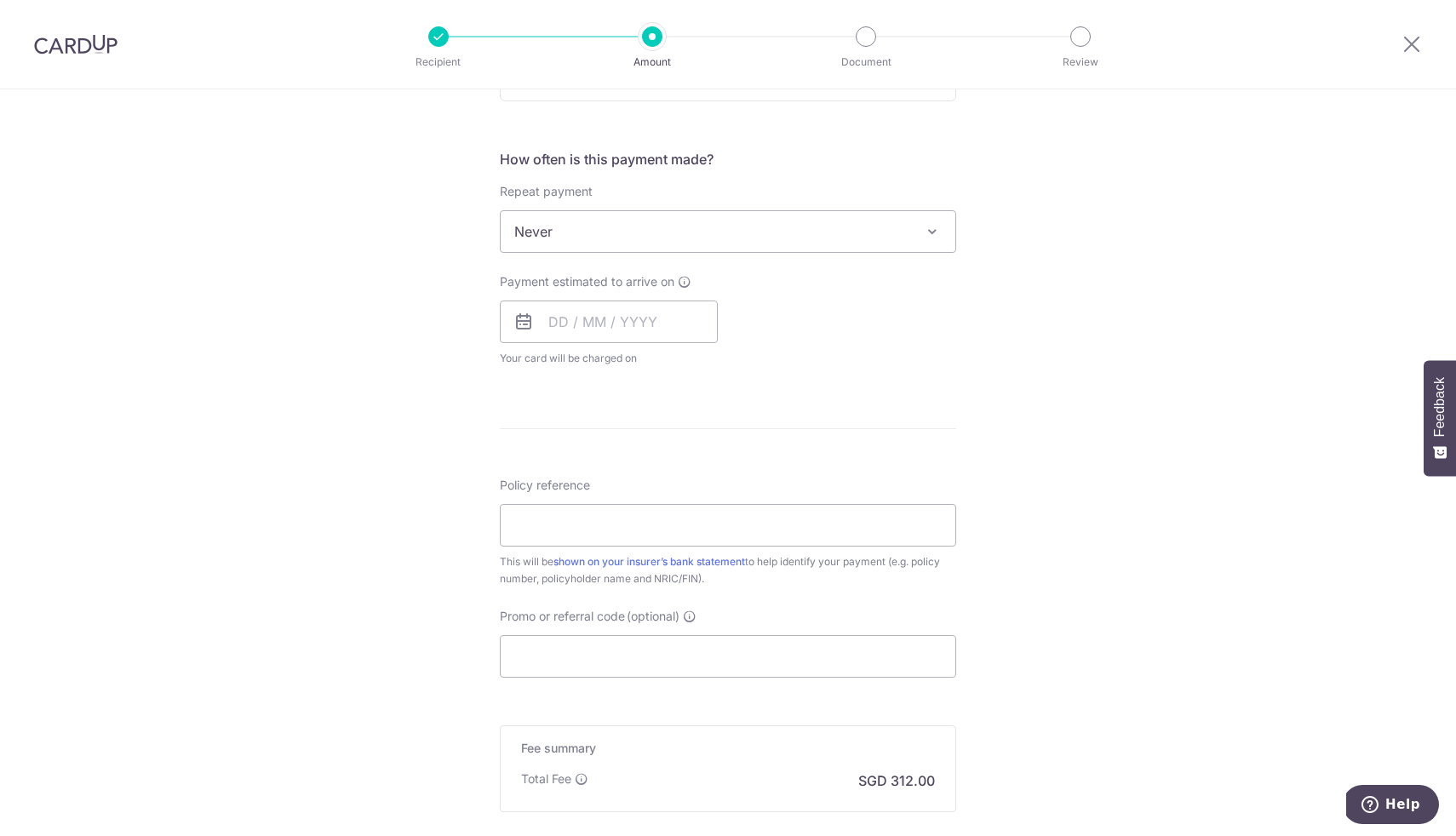
click at [515, 321] on icon at bounding box center [524, 322] width 20 height 20
click at [523, 321] on icon at bounding box center [524, 322] width 20 height 20
click at [550, 321] on input "text" at bounding box center [608, 321] width 218 height 43
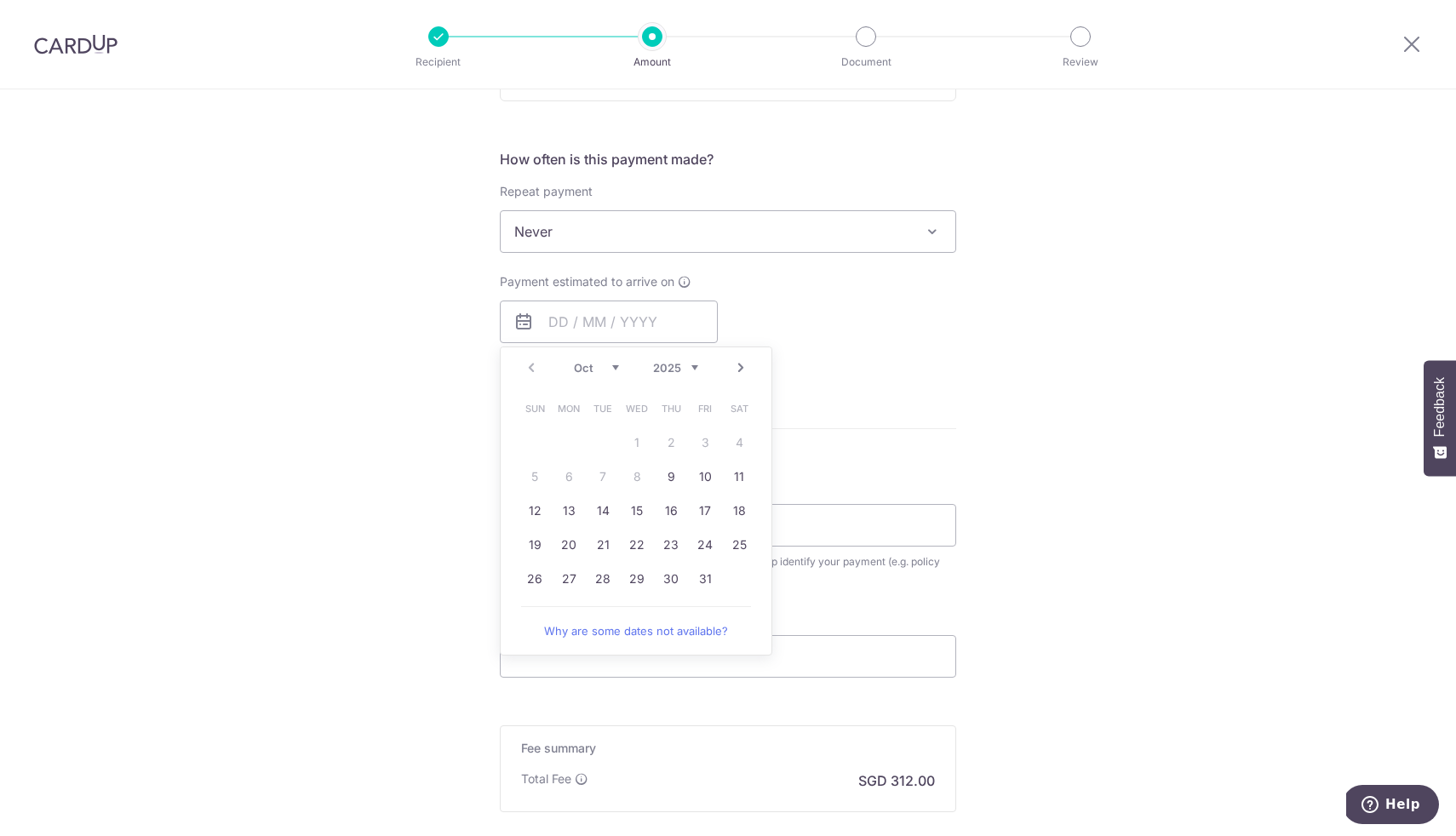
click at [621, 644] on link "Why are some dates not available?" at bounding box center [636, 631] width 230 height 34
click at [957, 412] on div "Tell us more about your payment Enter payment amount SGD 12,000.00 12000.00 Car…" at bounding box center [728, 260] width 1456 height 1541
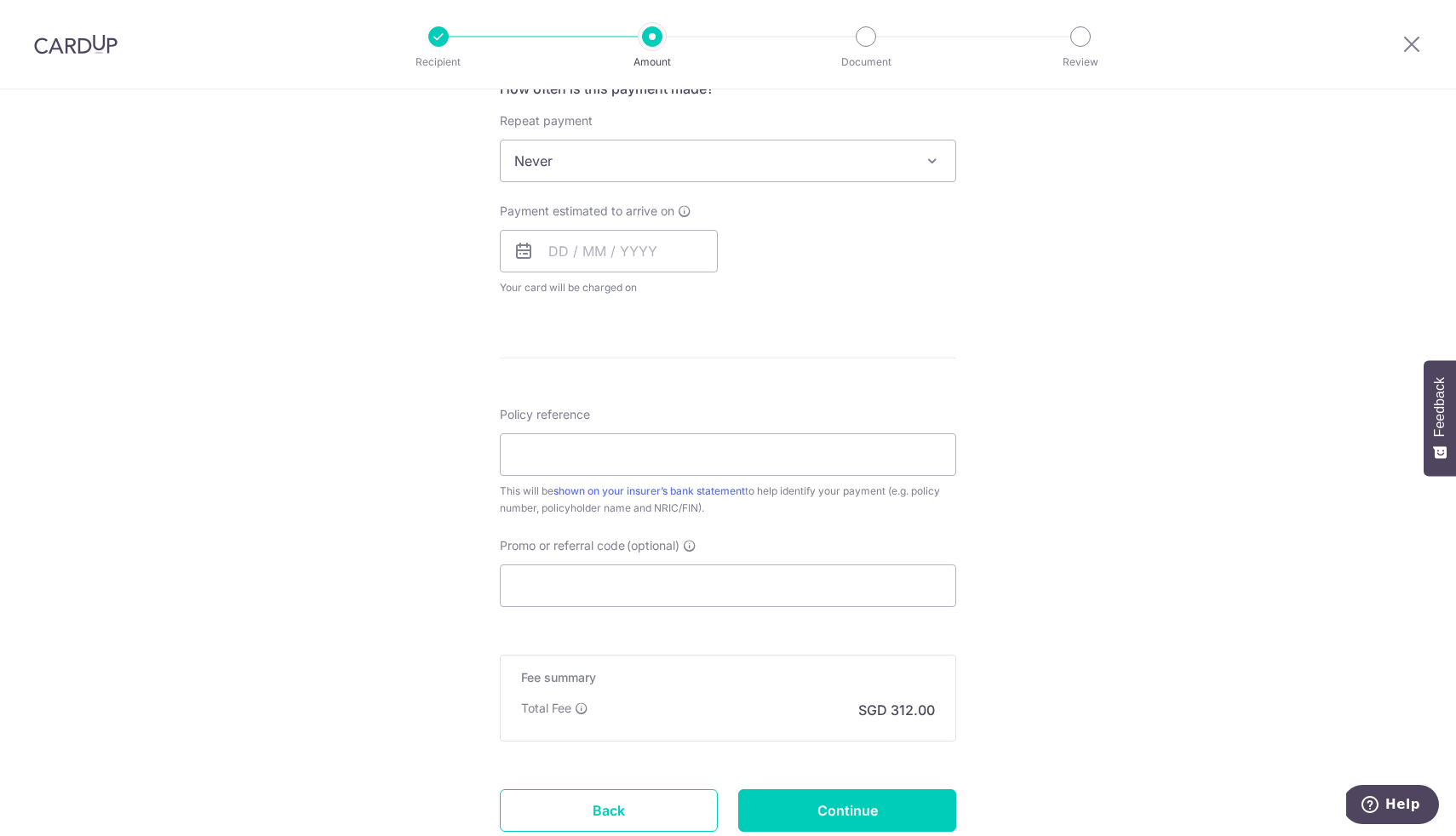
scroll to position [736, 0]
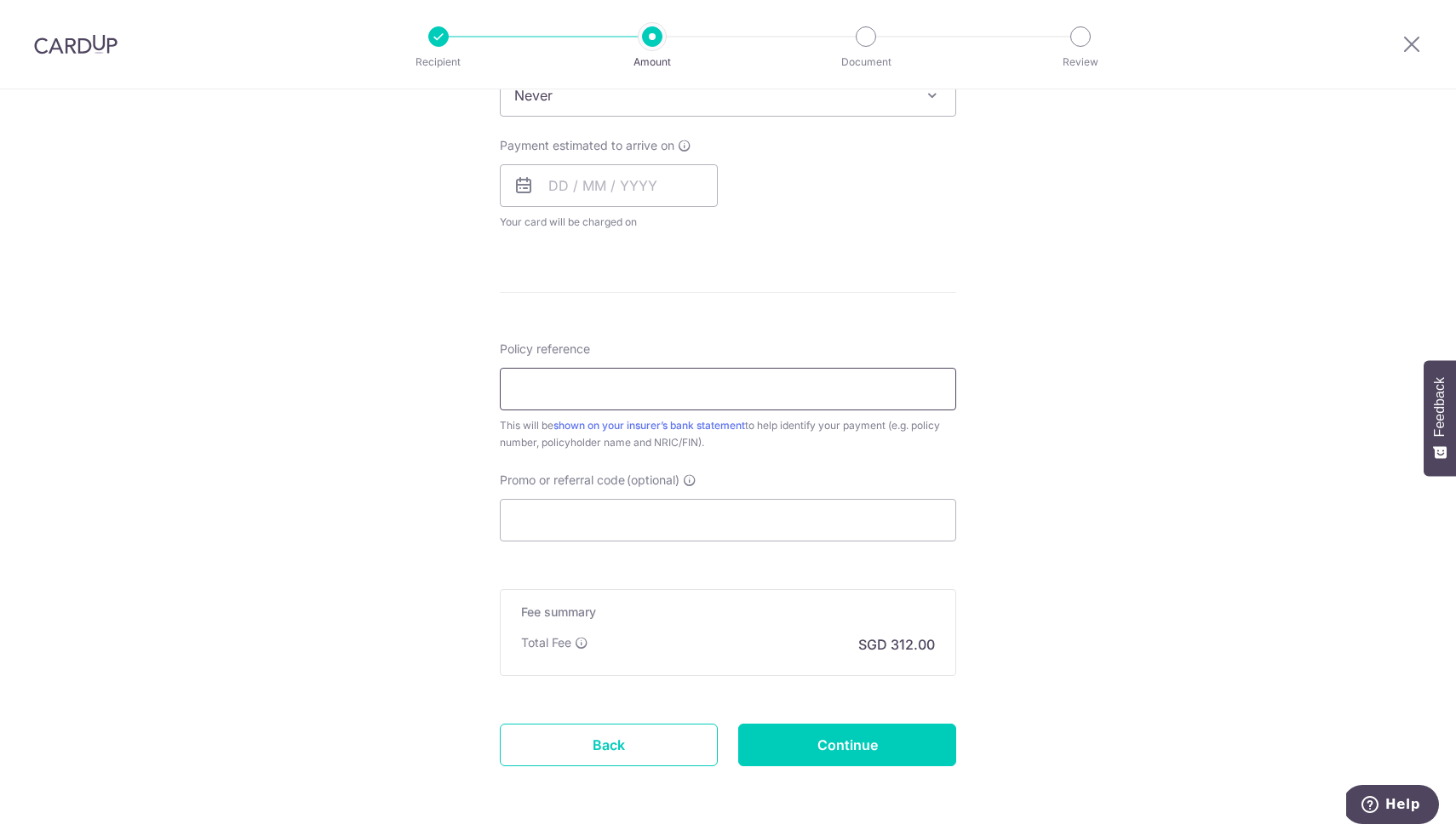
click at [852, 383] on input "Policy reference" at bounding box center [728, 389] width 457 height 43
paste input "E0144229"
type input "E0144229"
click at [712, 528] on input "Promo or referral code (optional)" at bounding box center [728, 520] width 457 height 43
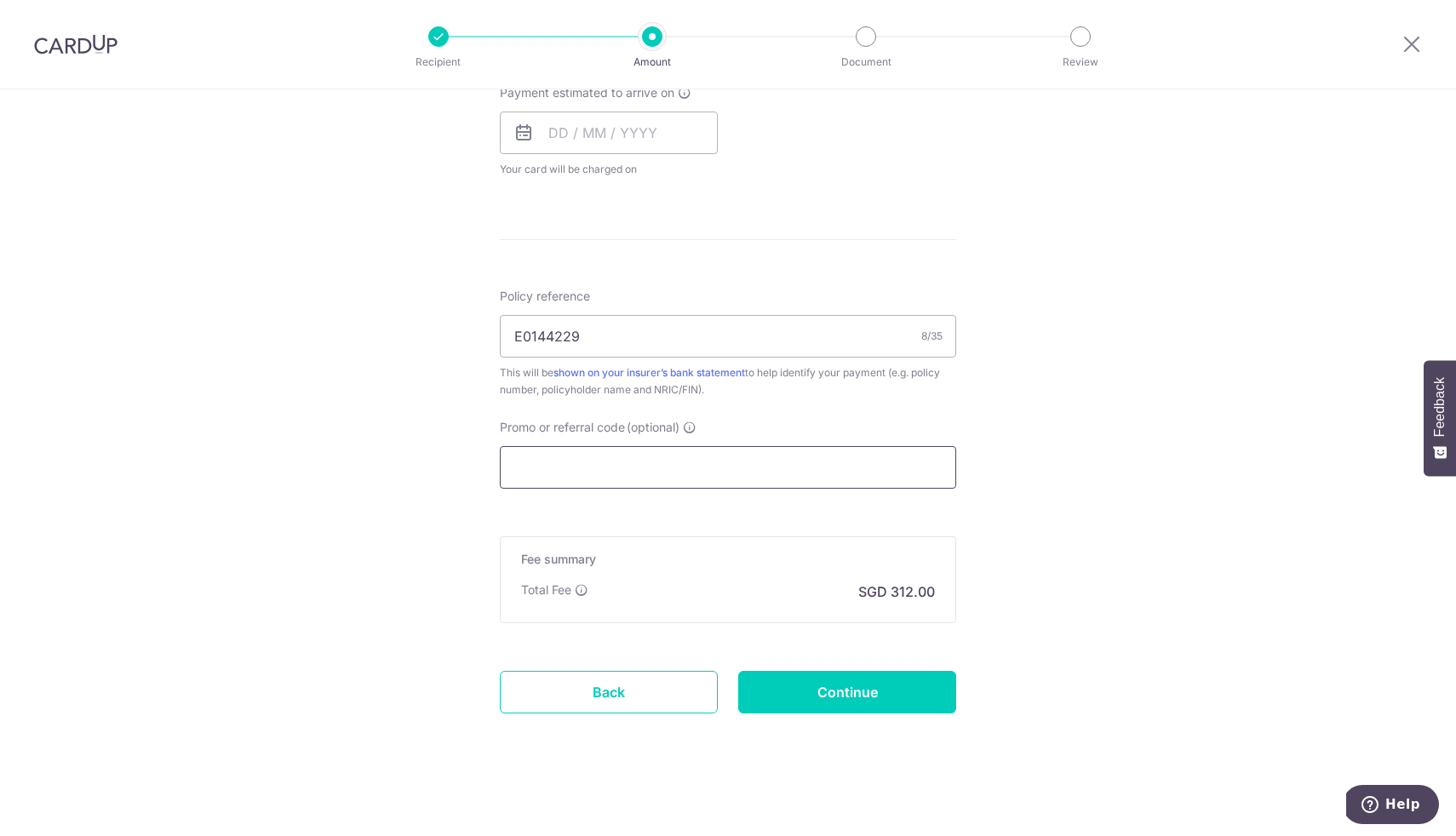
scroll to position [794, 0]
click at [910, 591] on p "SGD 312.00" at bounding box center [897, 587] width 77 height 20
click at [997, 580] on div "Tell us more about your payment Enter payment amount SGD 12,000.00 12000.00 Car…" at bounding box center [728, 66] width 1456 height 1541
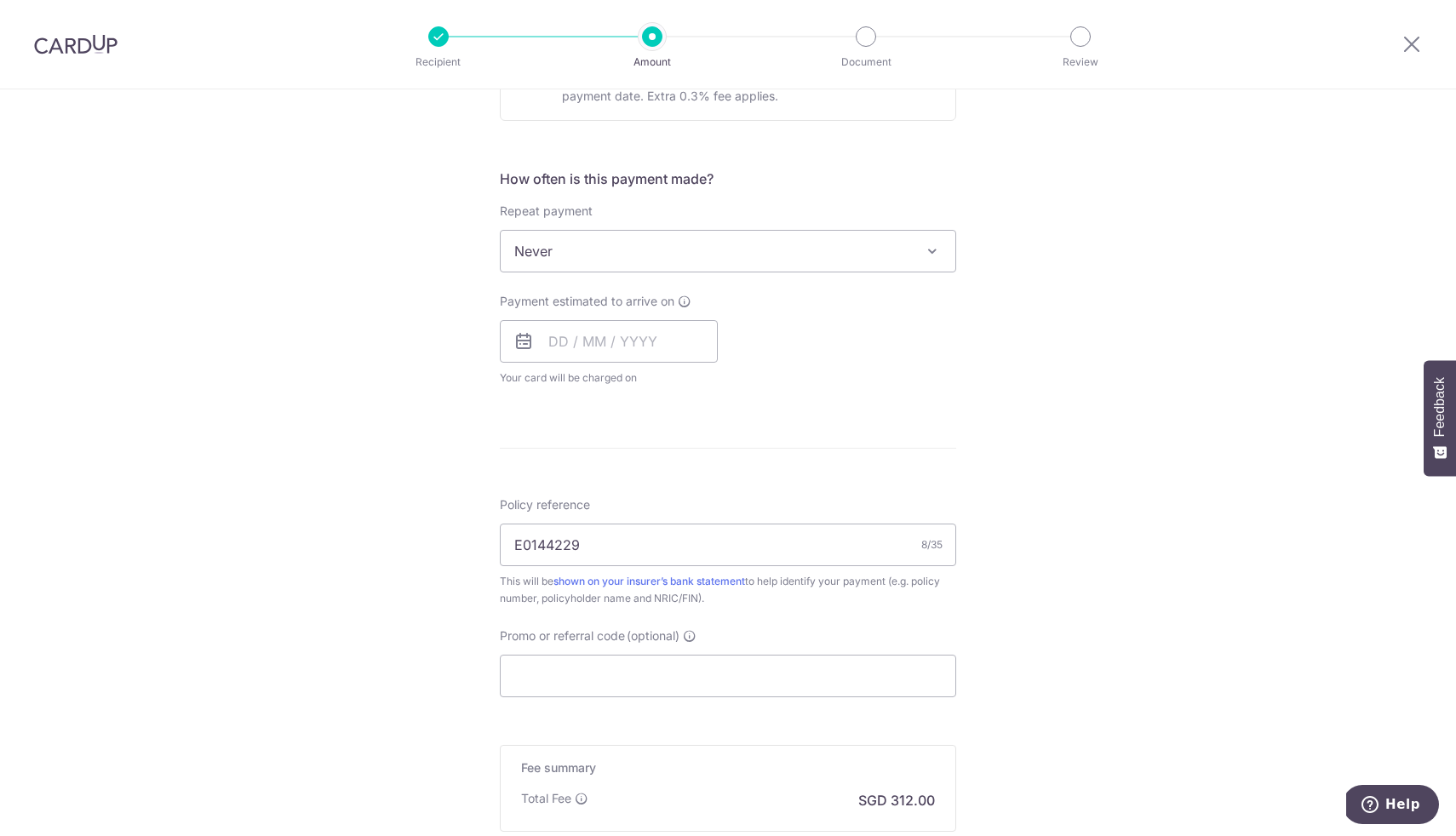
scroll to position [719, 0]
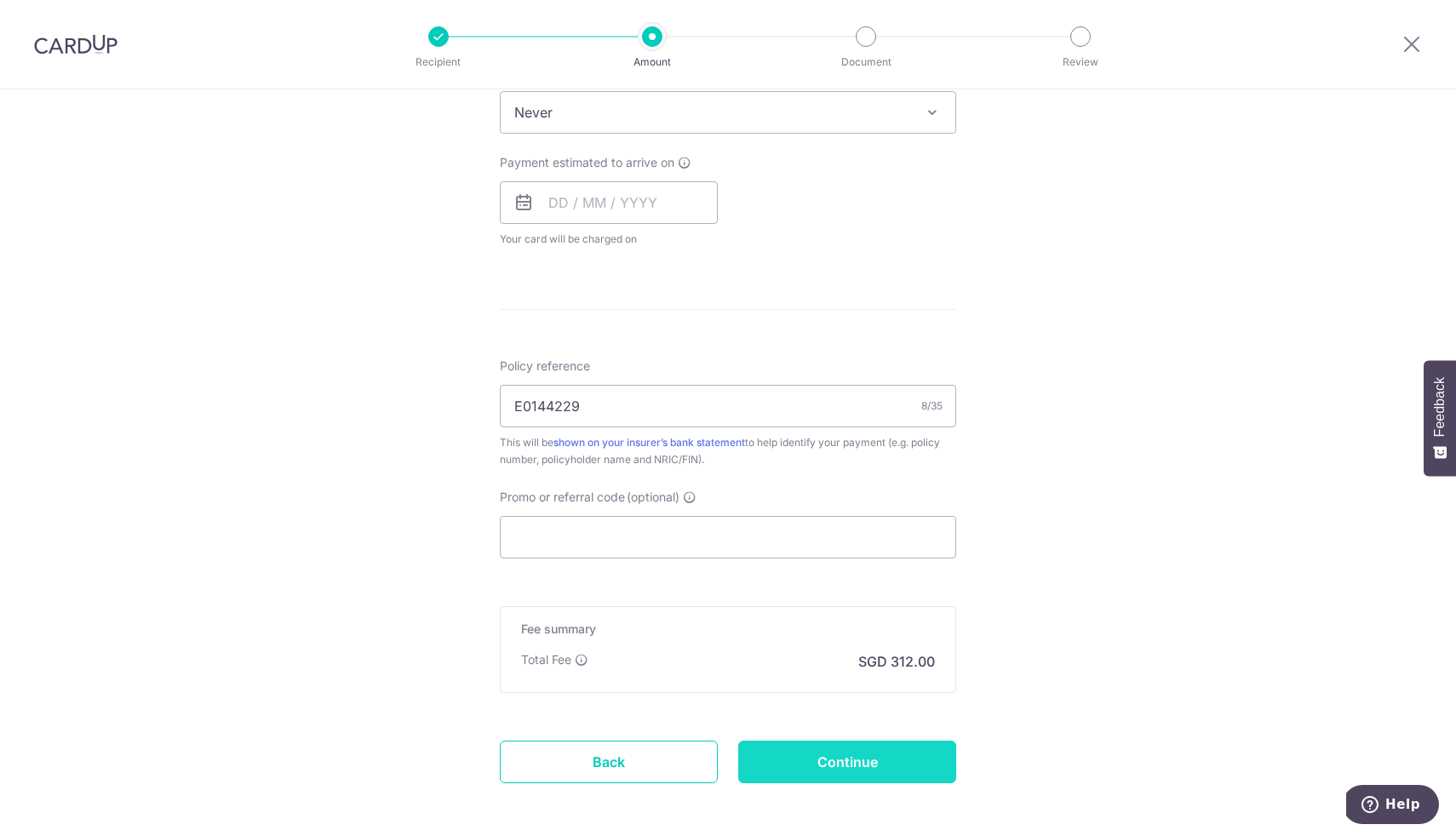
click at [871, 757] on input "Continue" at bounding box center [847, 762] width 218 height 43
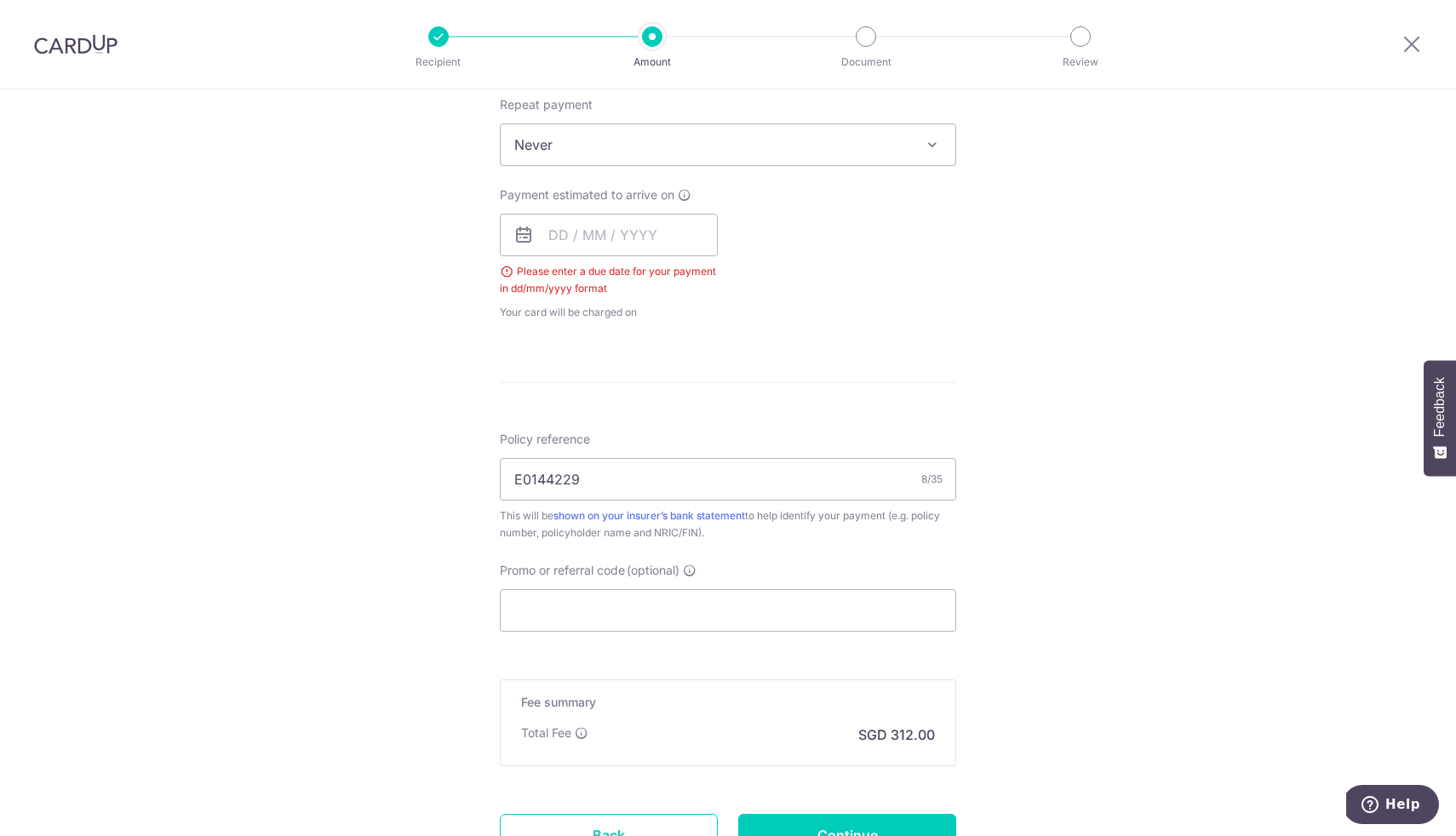
scroll to position [574, 0]
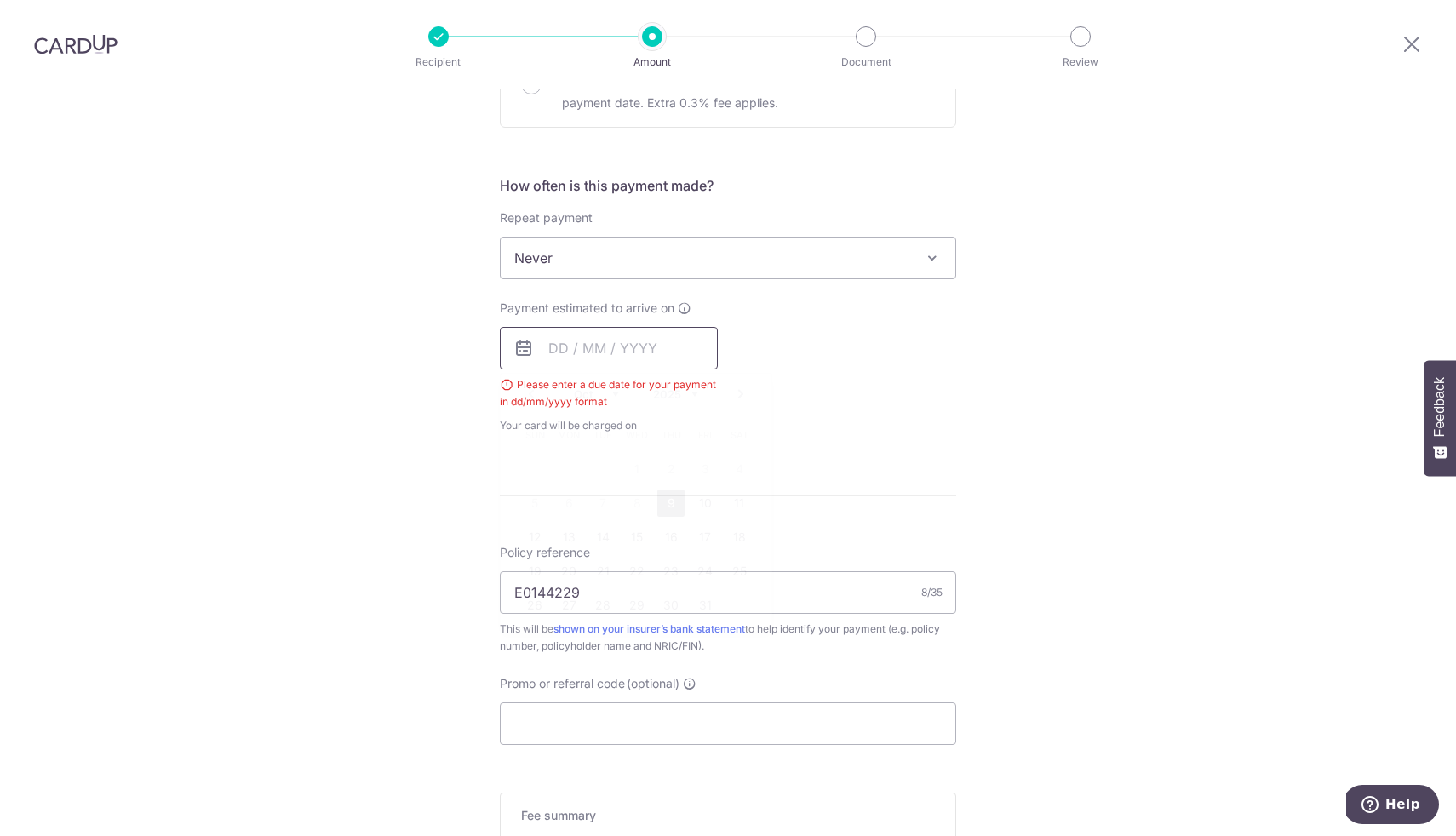
click at [560, 356] on input "text" at bounding box center [608, 348] width 218 height 43
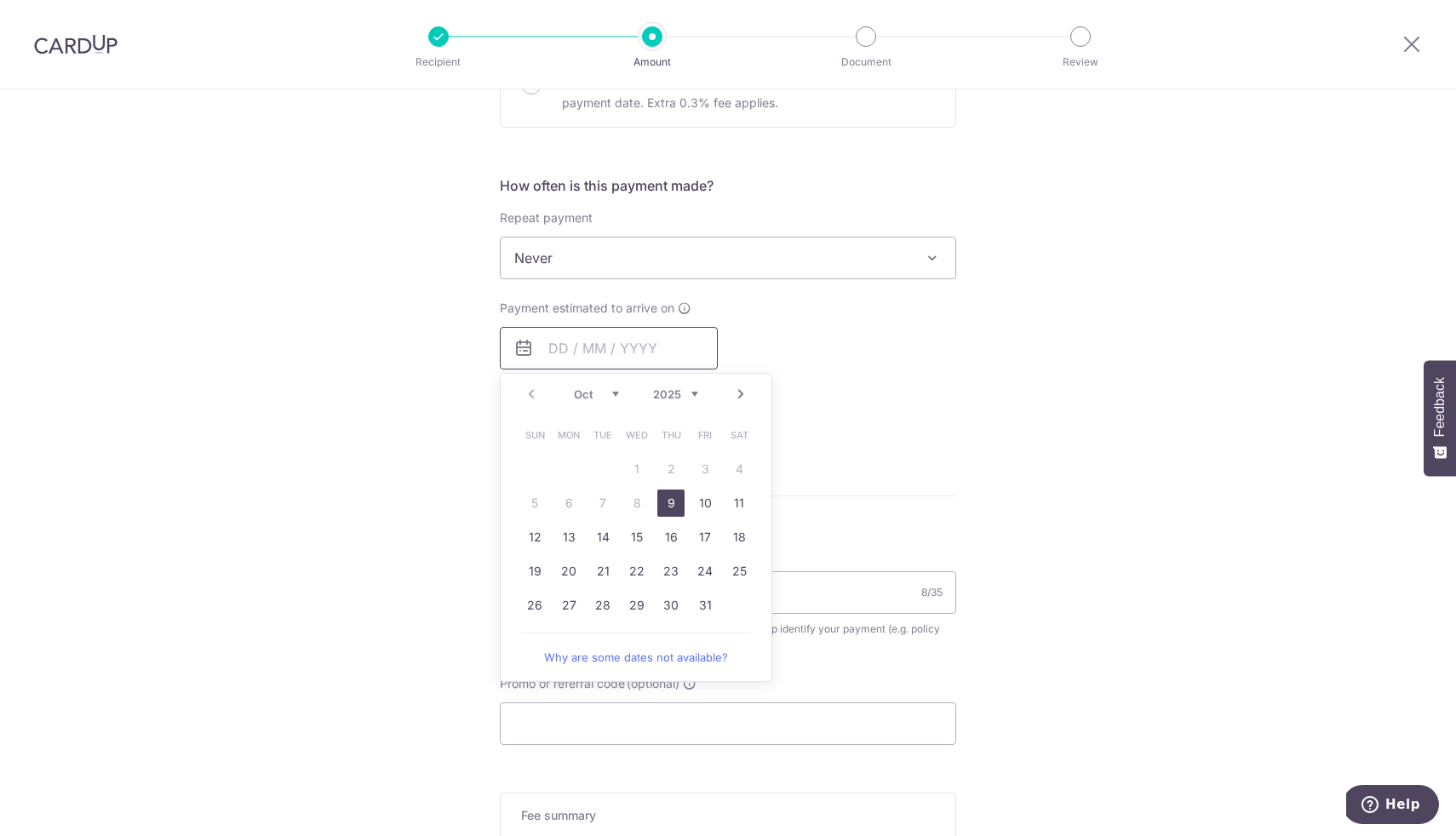
click at [545, 358] on input "text" at bounding box center [608, 348] width 218 height 43
click at [867, 421] on div "Payment estimated to arrive on Prev Next Oct Nov [DATE] 2026 2027 2028 2029 203…" at bounding box center [728, 367] width 477 height 135
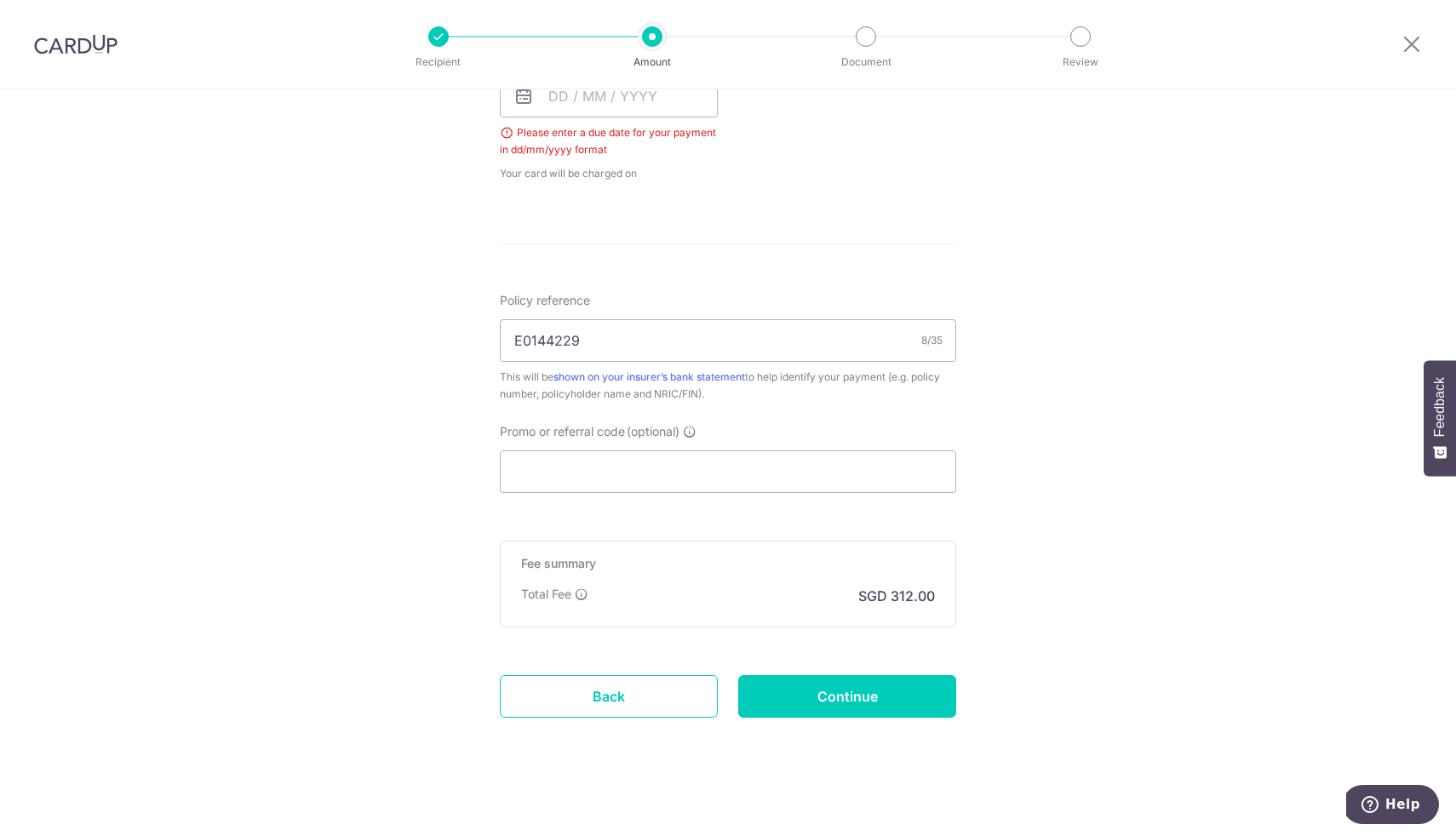
scroll to position [835, 0]
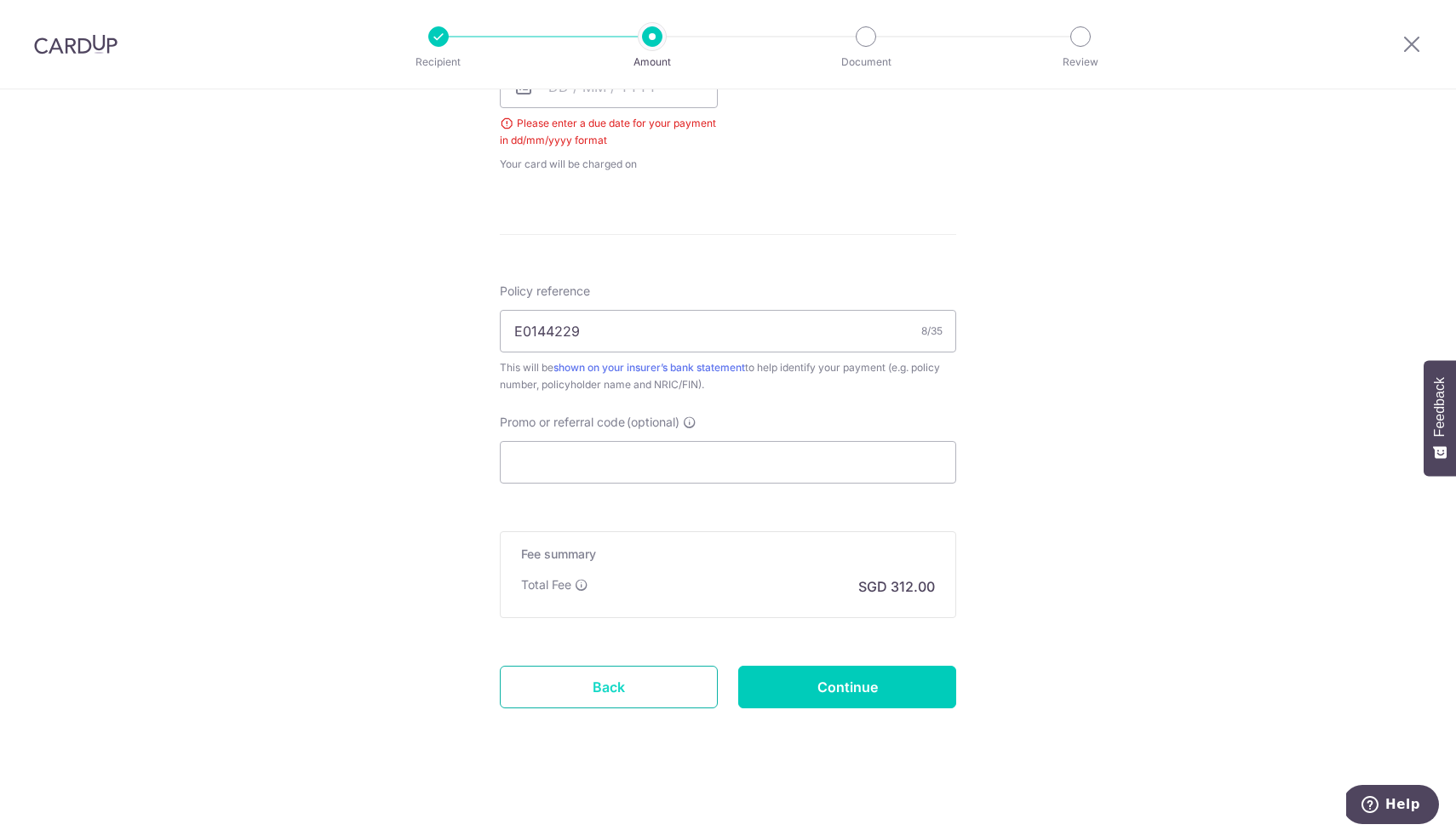
click at [616, 678] on link "Back" at bounding box center [608, 687] width 218 height 43
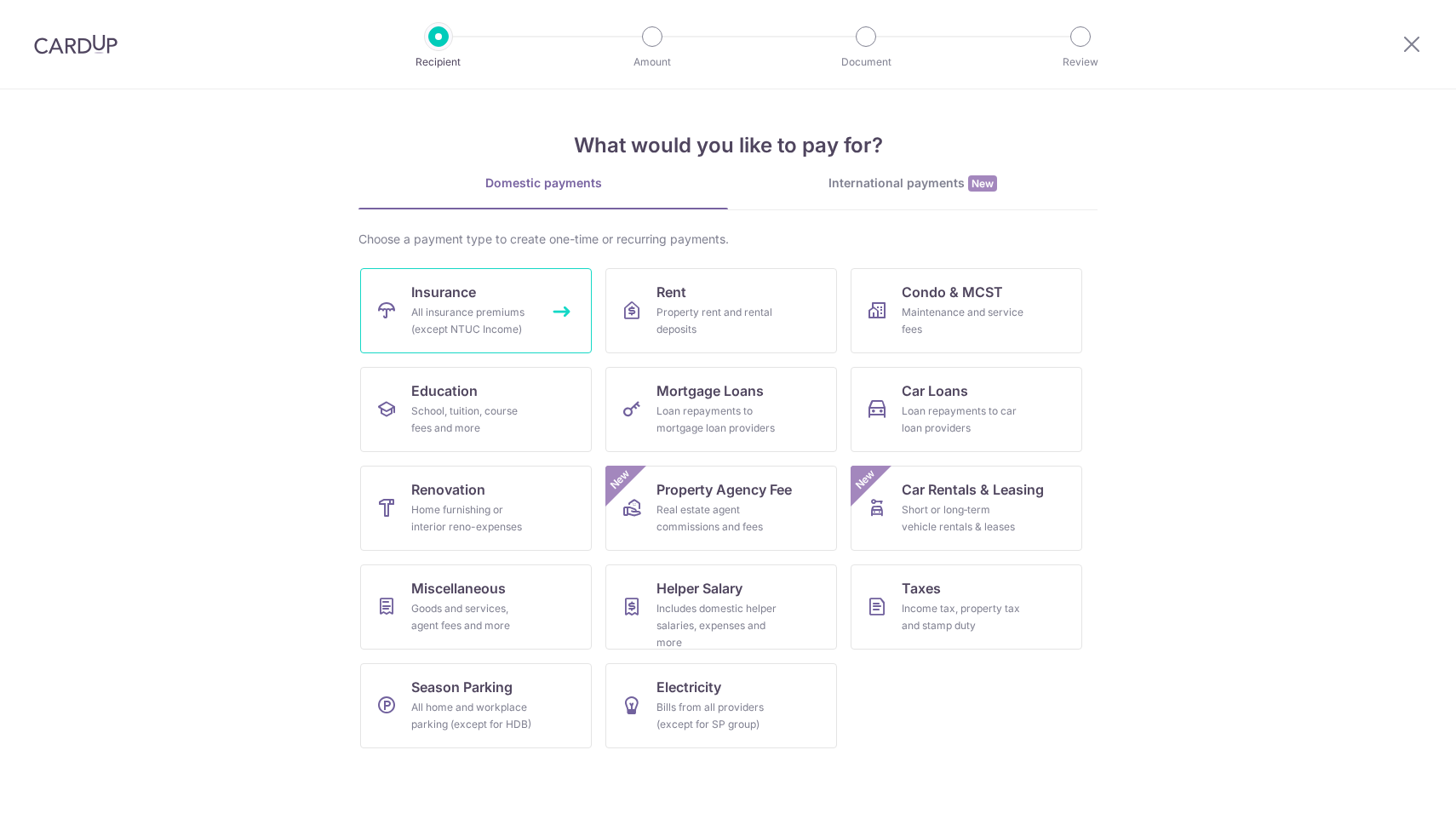
click at [508, 295] on link "Insurance All insurance premiums (except NTUC Income)" at bounding box center [476, 310] width 231 height 85
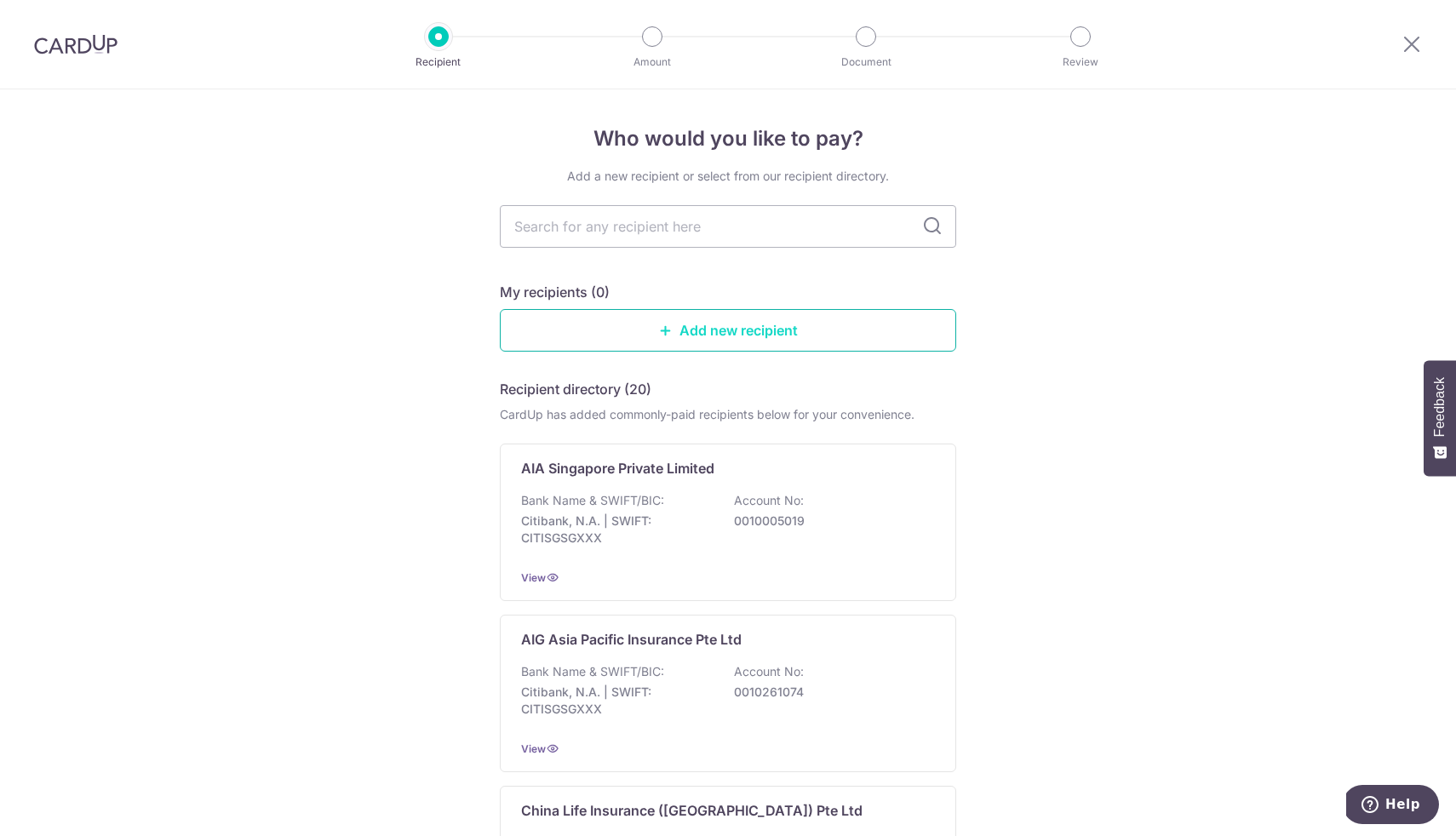
click at [625, 326] on link "Add new recipient" at bounding box center [728, 330] width 457 height 43
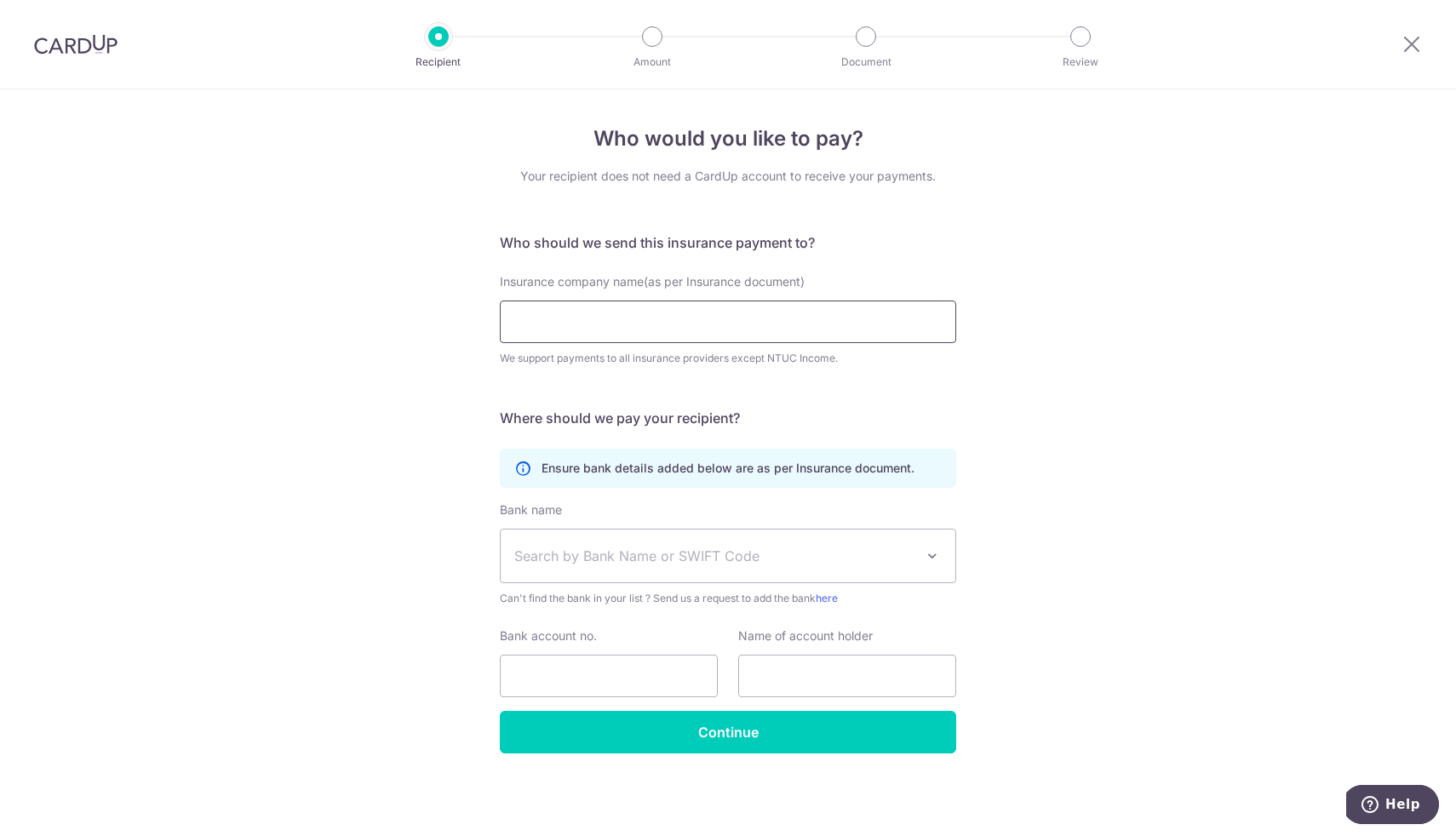
click at [625, 325] on input "Insurance company name(as per Insurance document)" at bounding box center [728, 321] width 457 height 43
type input "t"
type input "Tokio Marine Life Insurance Singapore Ltd"
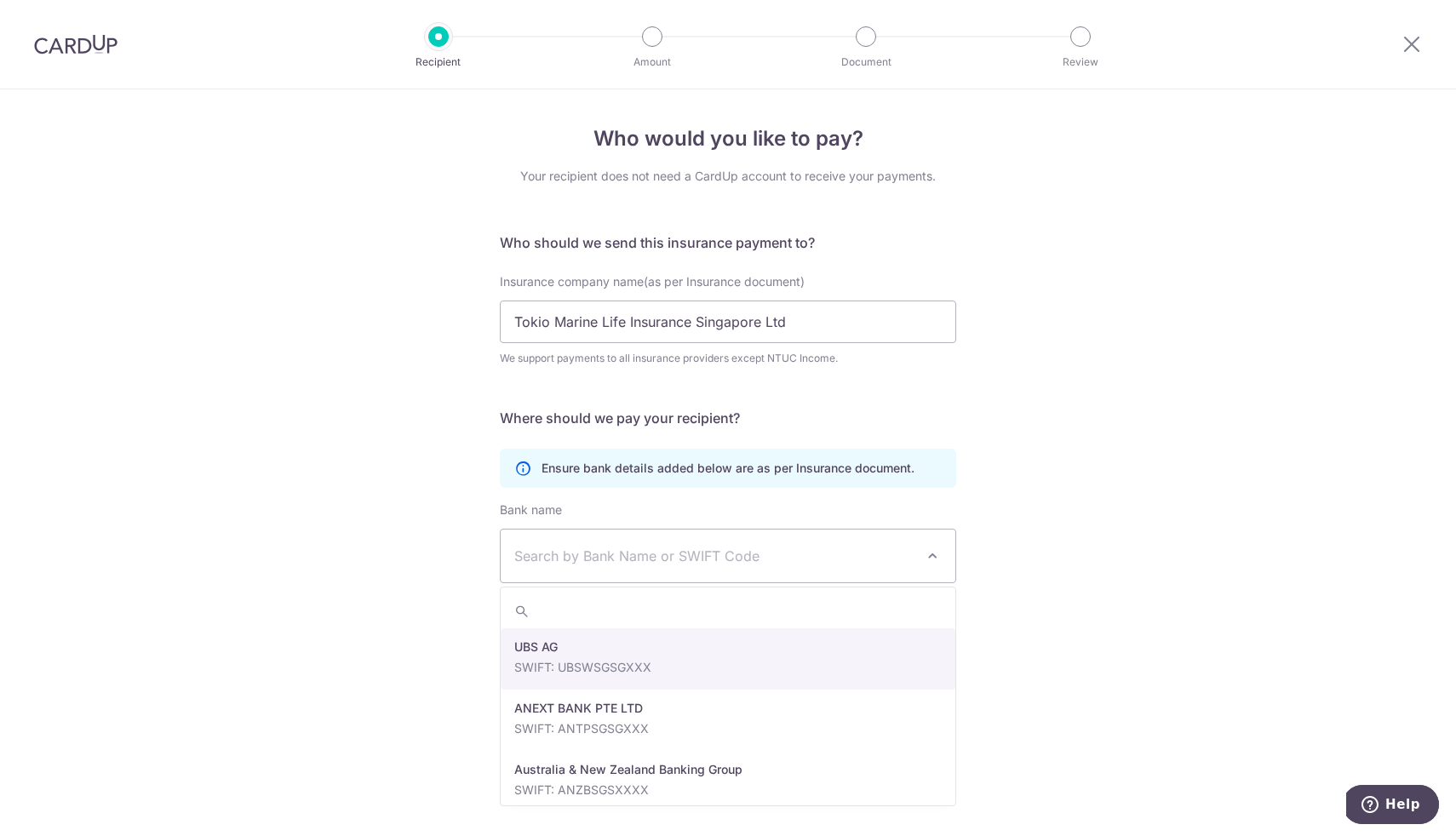
click at [702, 538] on span "Search by Bank Name or SWIFT Code" at bounding box center [728, 556] width 455 height 53
type input "dbs"
select select "6"
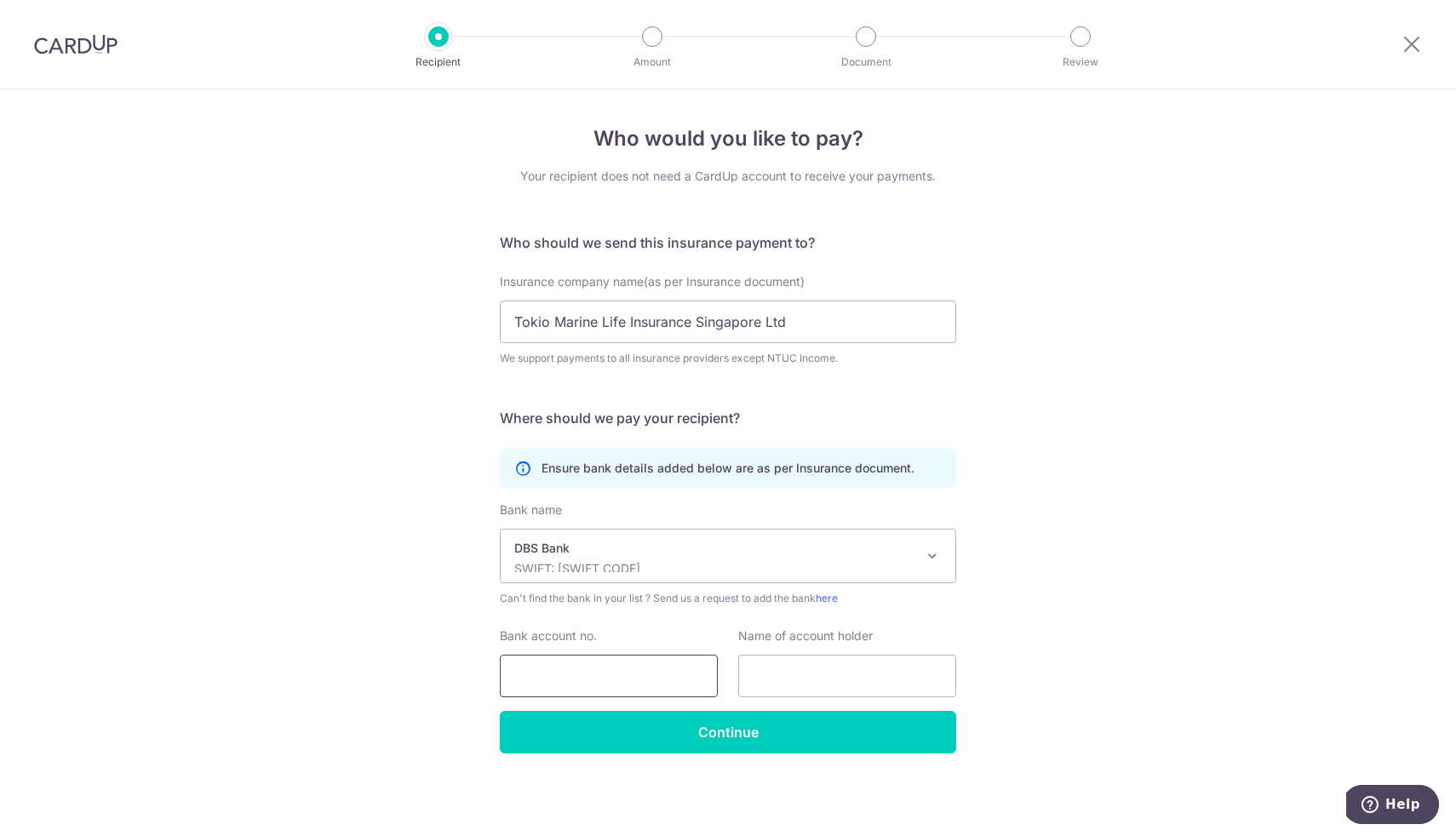
click at [604, 668] on input "Bank account no." at bounding box center [608, 676] width 218 height 43
type input "0039265336"
drag, startPoint x: 798, startPoint y: 324, endPoint x: 506, endPoint y: 320, distance: 292.0
click at [506, 320] on input "Tokio Marine Life Insurance Singapore Ltd" at bounding box center [728, 321] width 457 height 43
click at [764, 677] on input "text" at bounding box center [847, 676] width 218 height 43
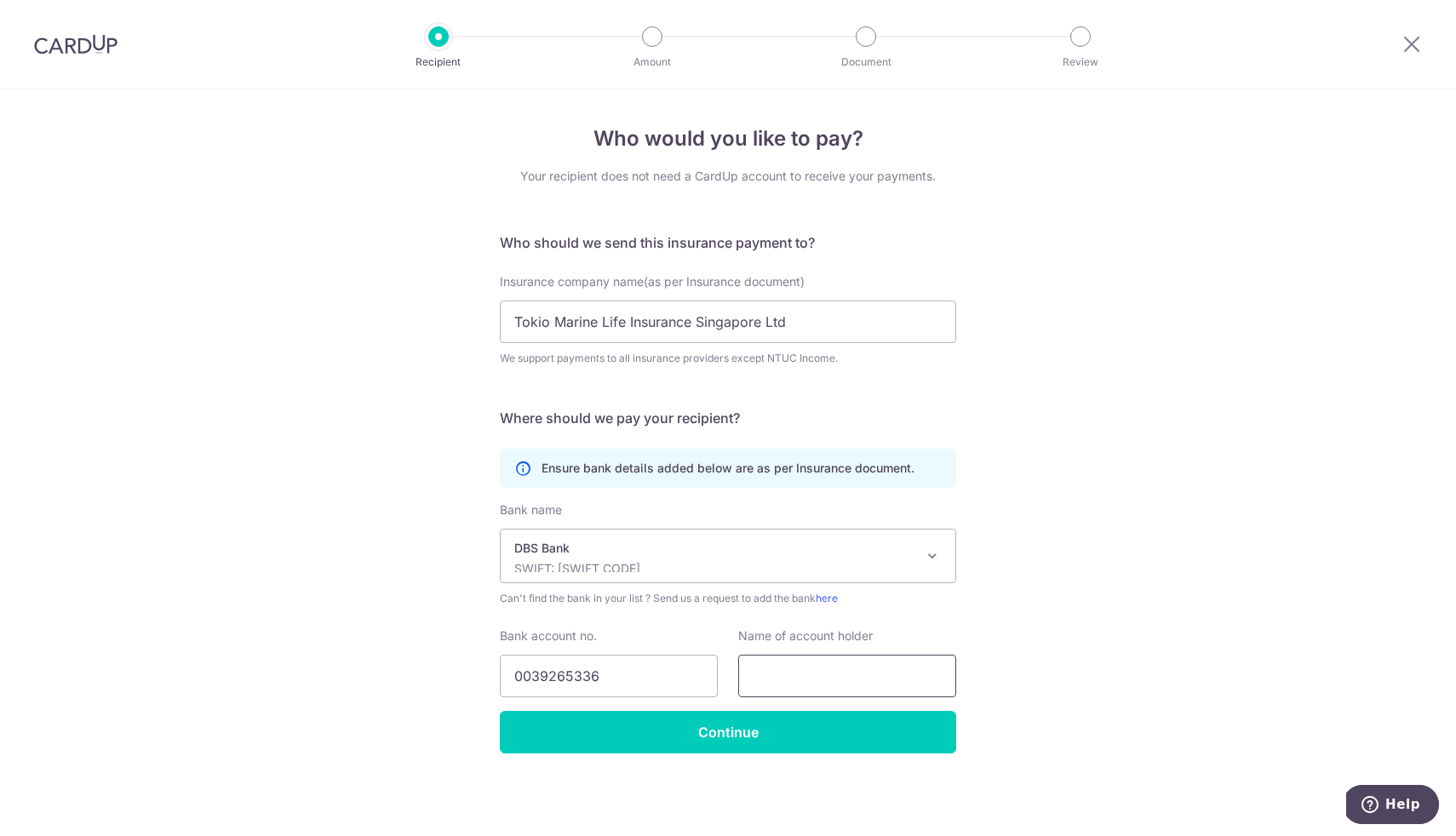
paste input "Tokio Marine Life Insurance Singapore Ltd"
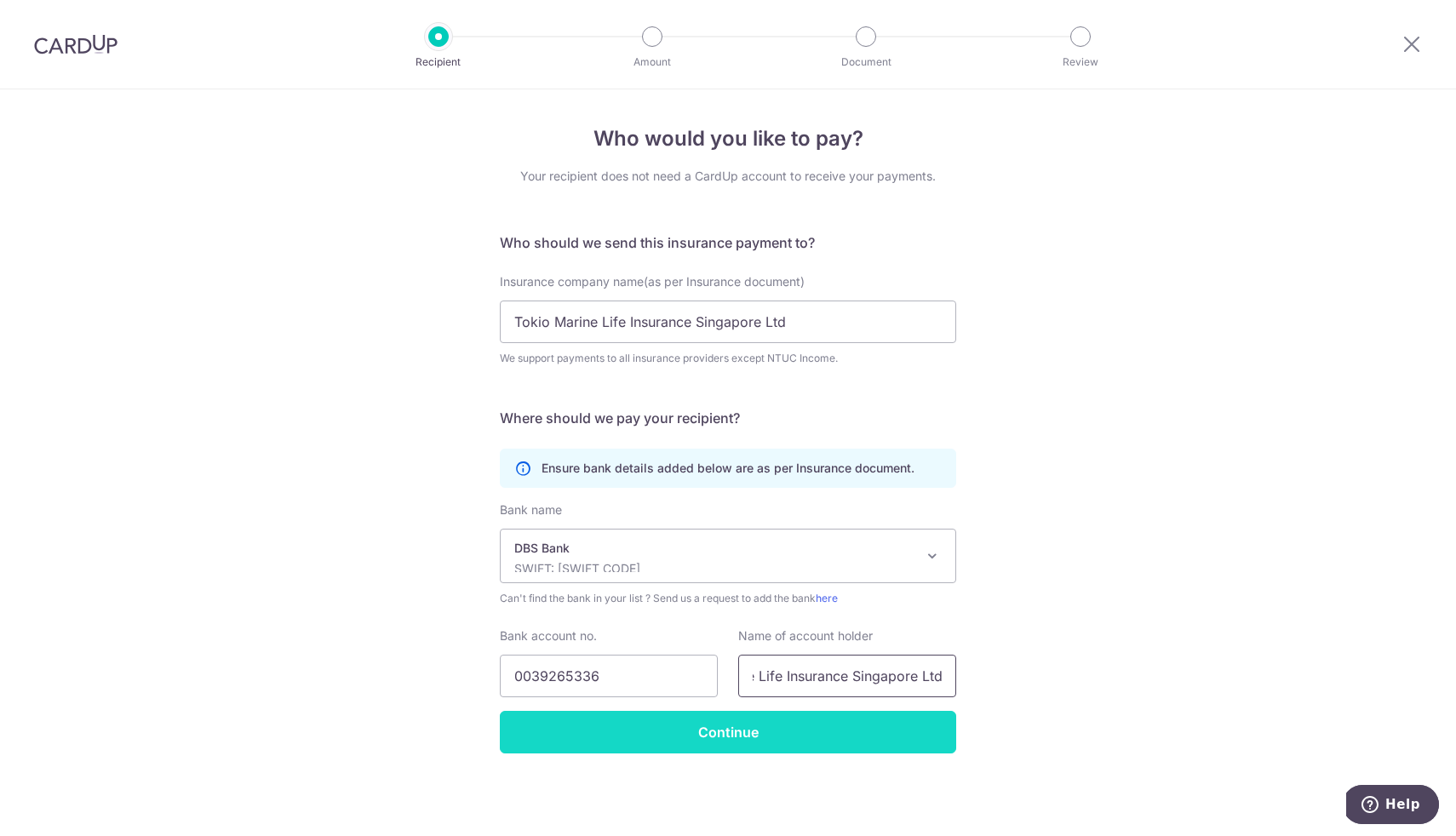
type input "Tokio Marine Life Insurance Singapore Ltd"
click at [683, 728] on input "Continue" at bounding box center [728, 732] width 457 height 43
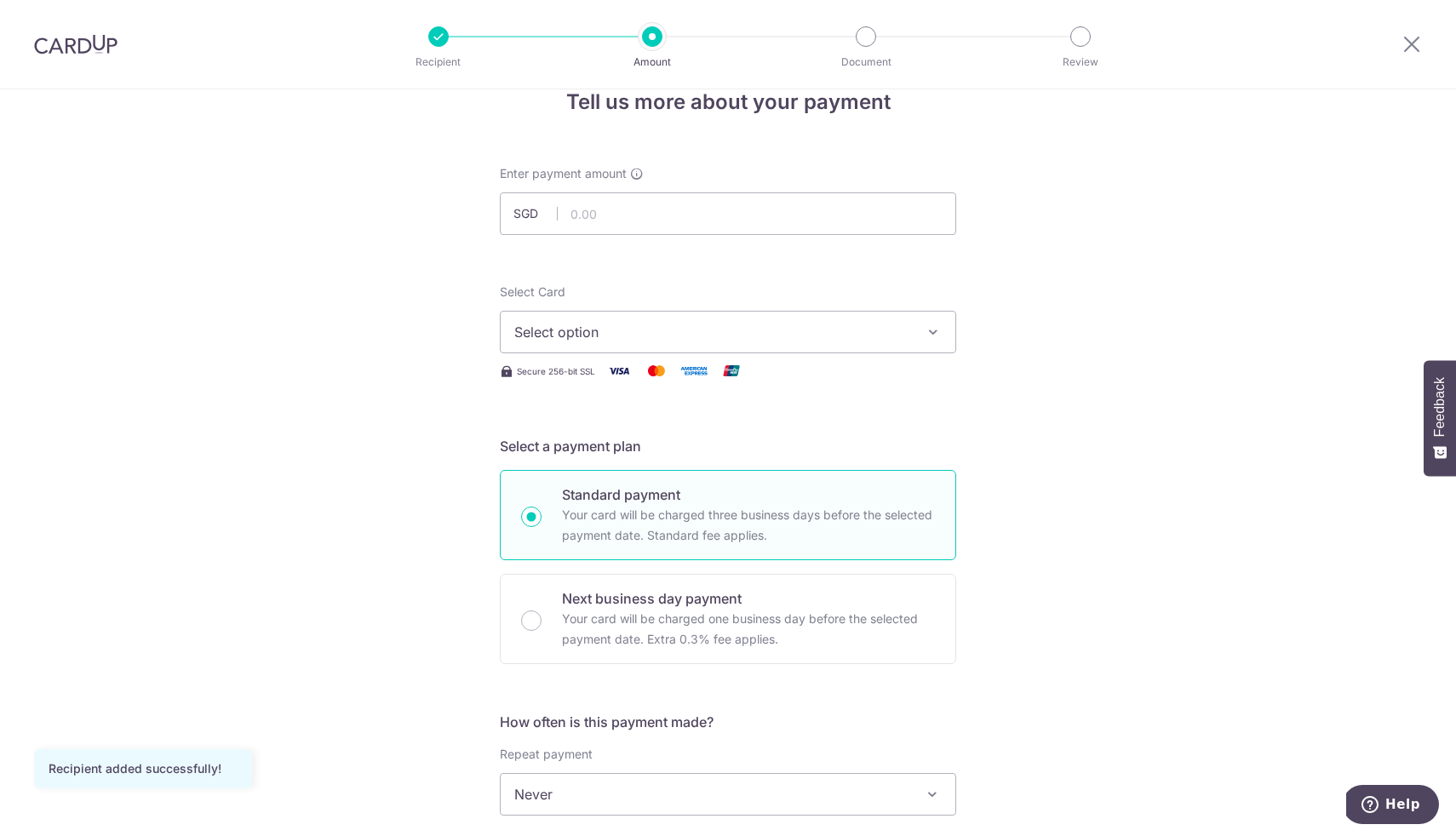
scroll to position [38, 0]
click at [635, 205] on input "text" at bounding box center [728, 212] width 457 height 43
type input "12,000.00"
click at [658, 344] on button "Select option" at bounding box center [728, 331] width 457 height 43
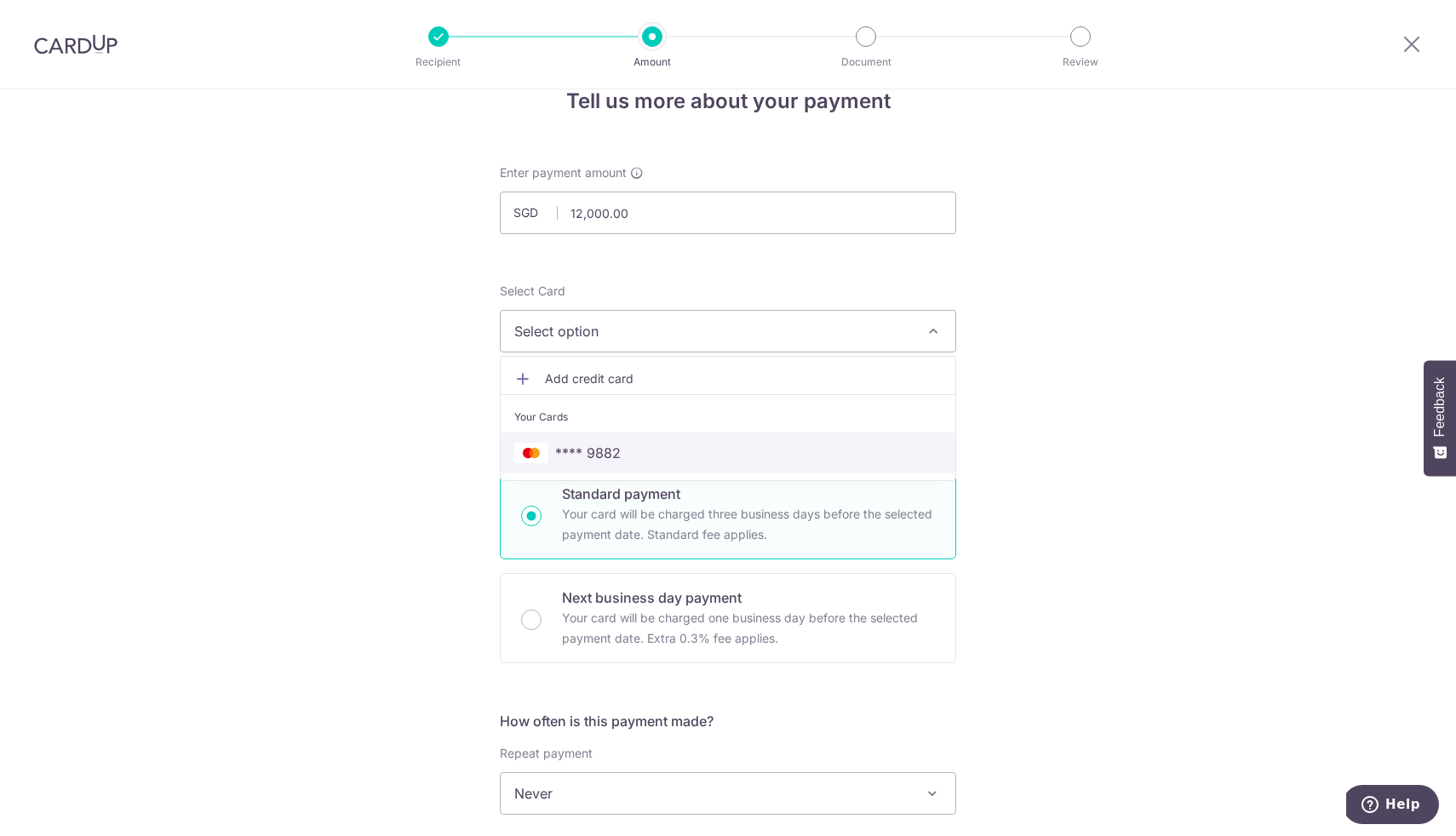
click at [620, 452] on span "**** 9882" at bounding box center [728, 453] width 428 height 20
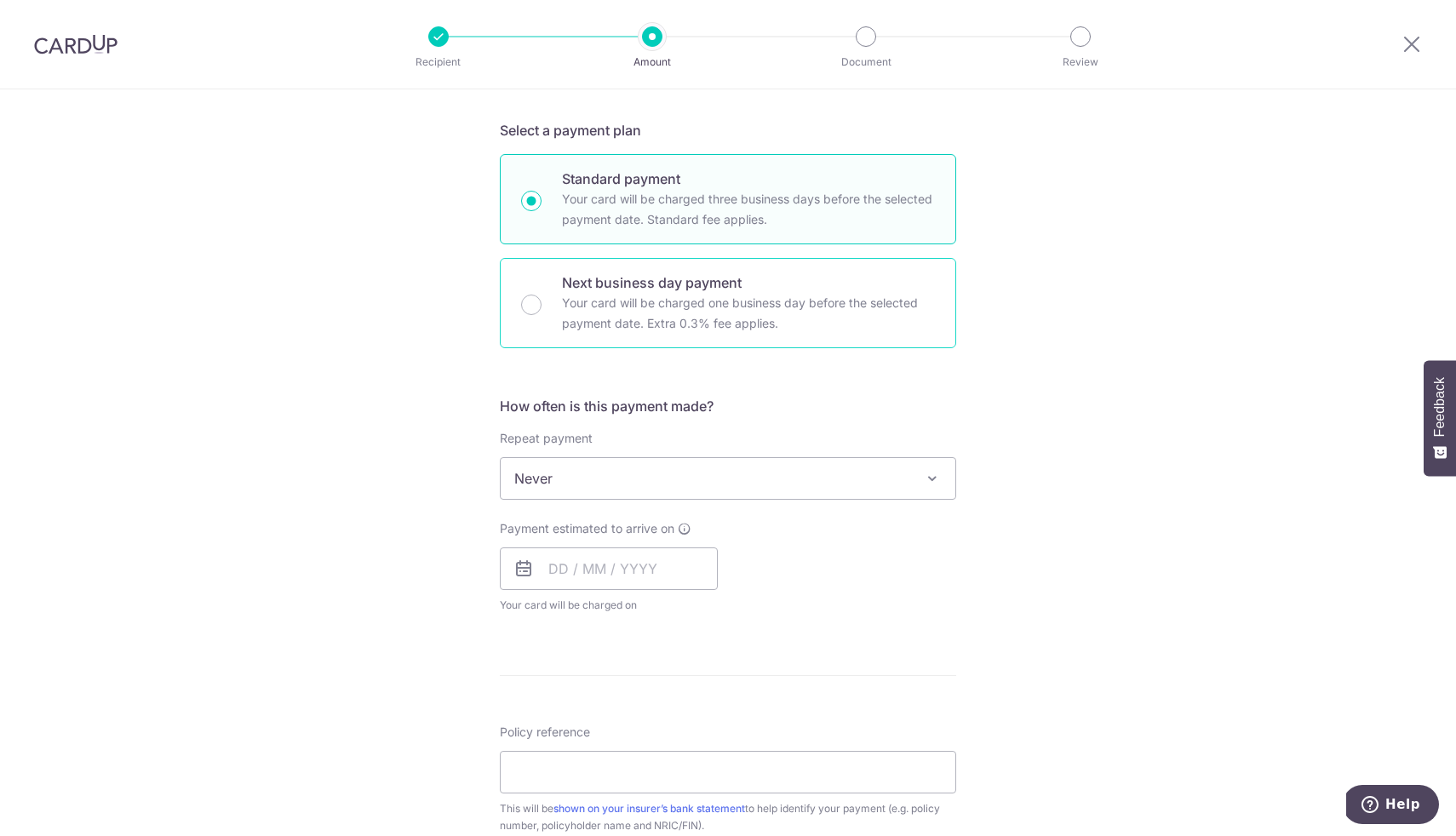
scroll to position [358, 0]
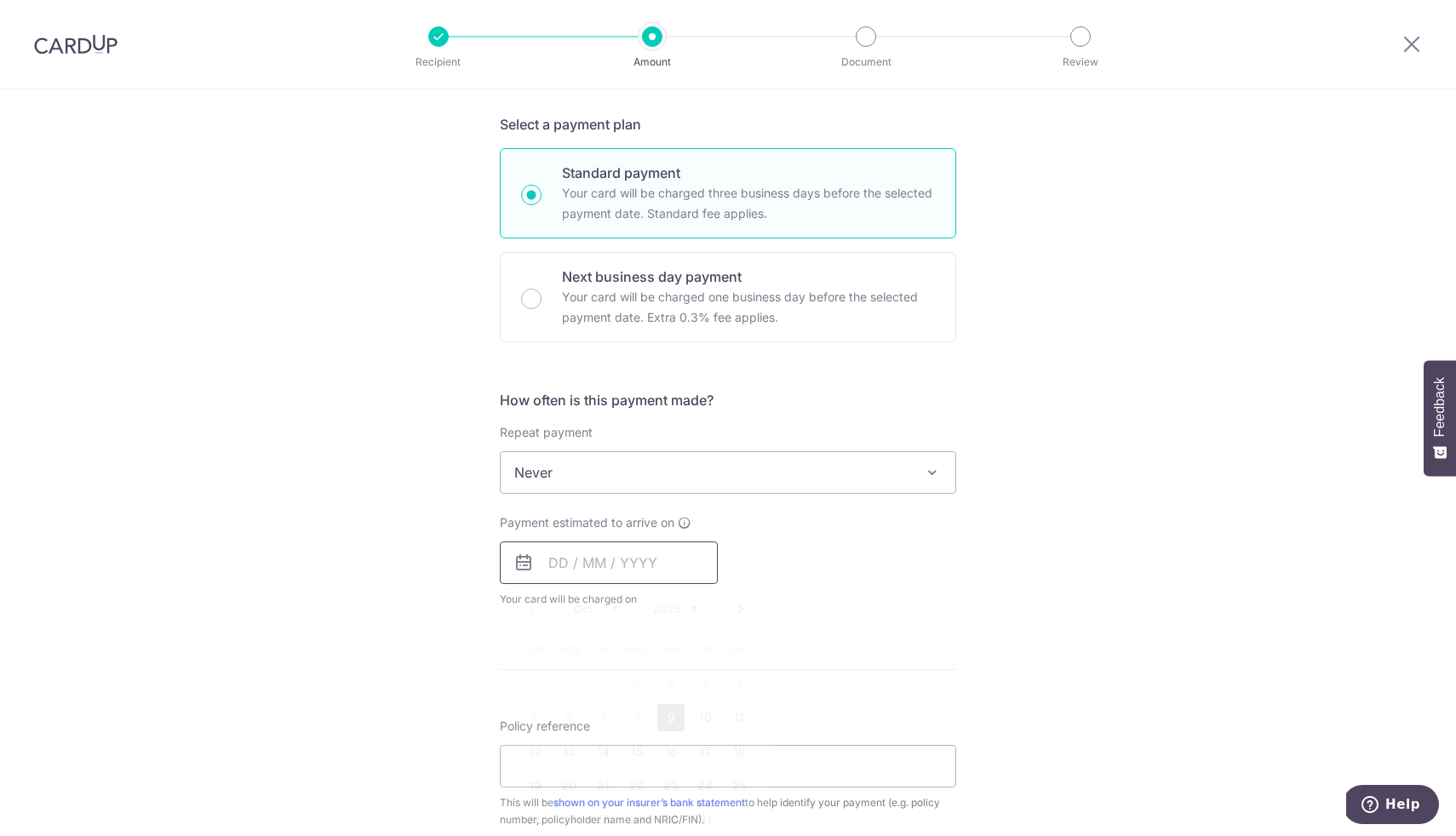
click at [552, 563] on input "text" at bounding box center [608, 563] width 218 height 43
click at [673, 725] on link "9" at bounding box center [670, 717] width 27 height 27
type input "[DATE]"
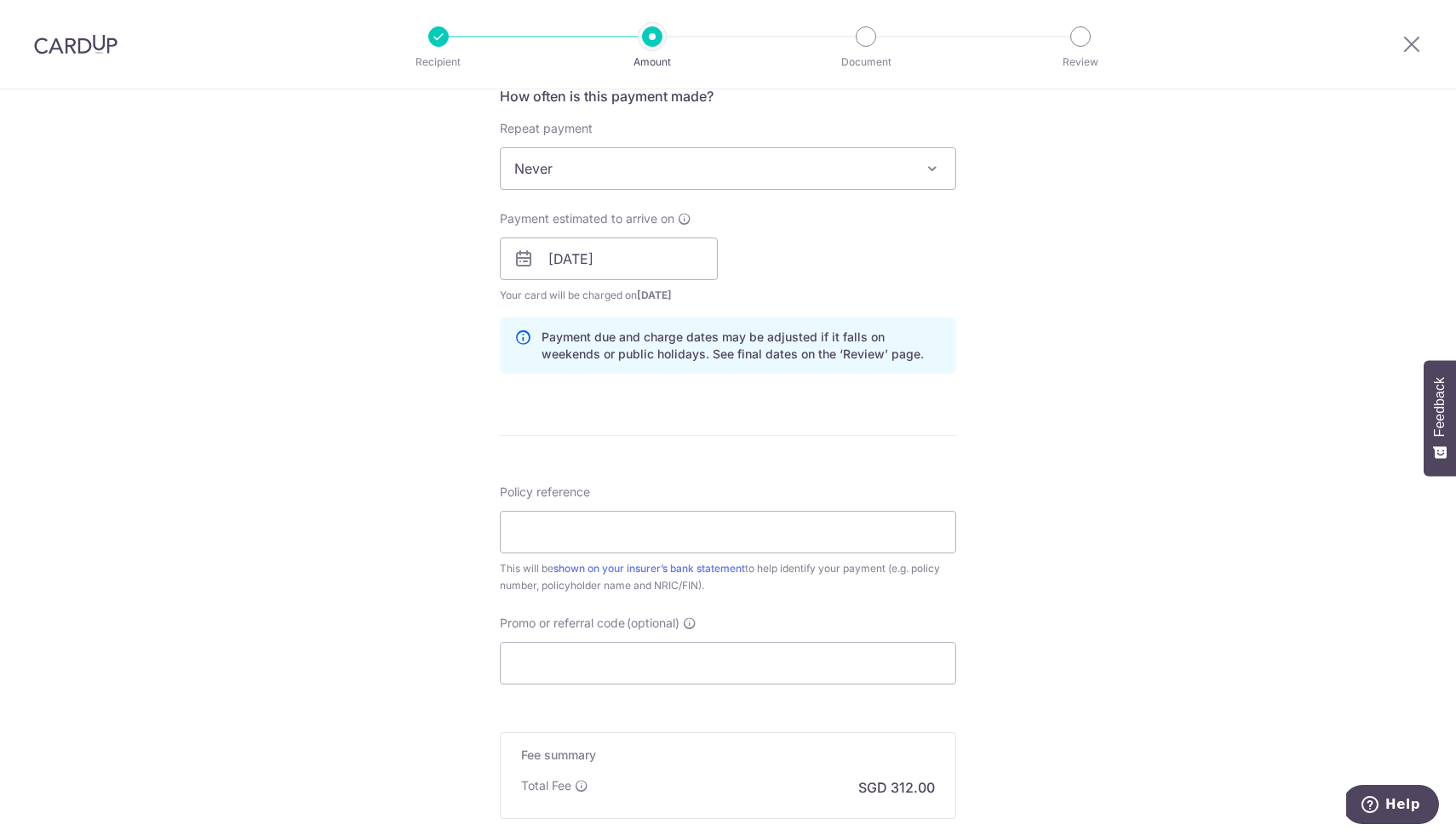
scroll to position [666, 0]
click at [760, 516] on input "Policy reference" at bounding box center [728, 529] width 457 height 43
paste input "E0144229"
type input "E0144229"
click at [952, 447] on form "Enter payment amount SGD 12,000.00 12000.00 Recipient added successfully! Selec…" at bounding box center [728, 245] width 457 height 1419
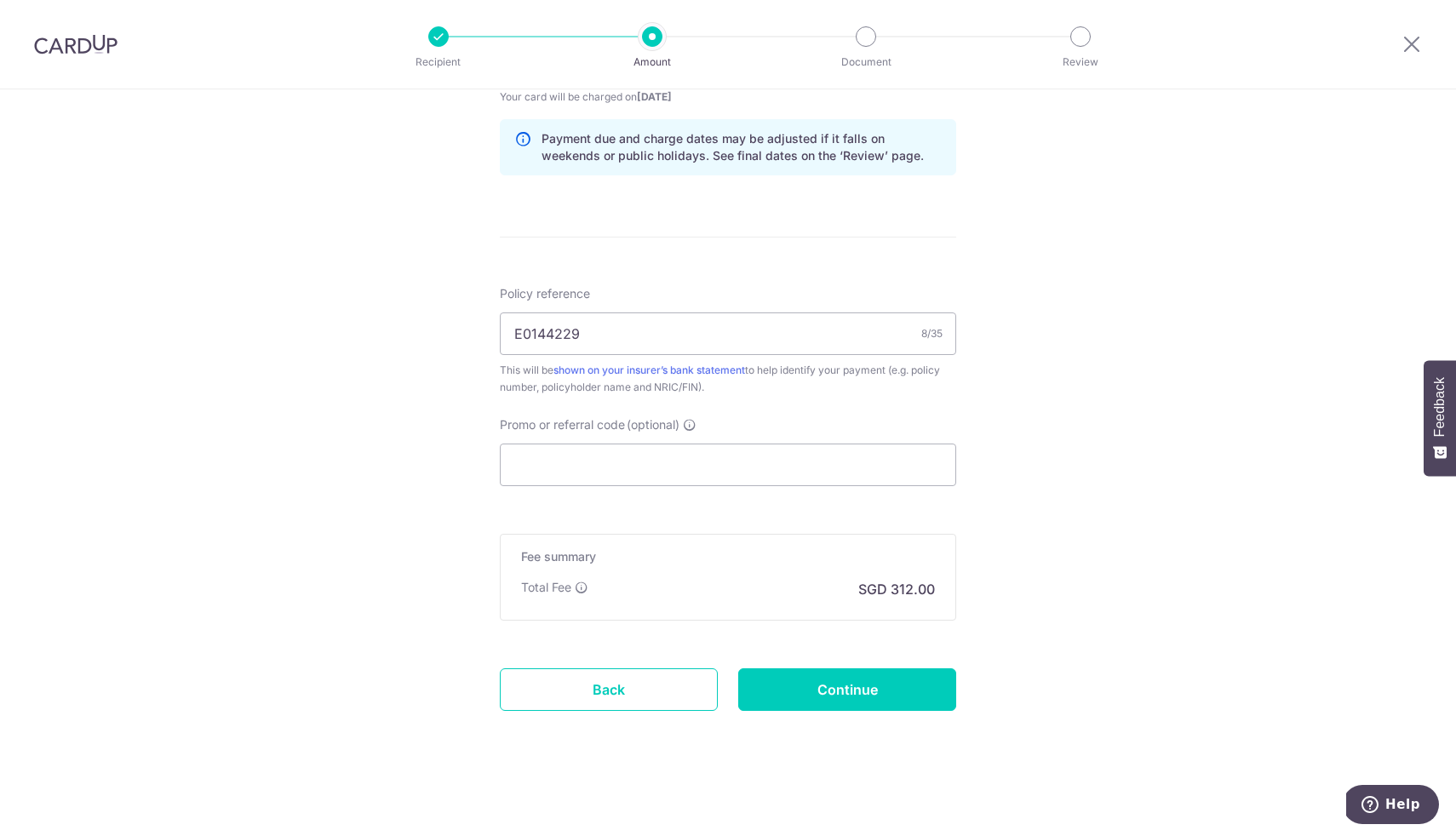
scroll to position [864, 0]
click at [869, 685] on input "Continue" at bounding box center [847, 687] width 218 height 43
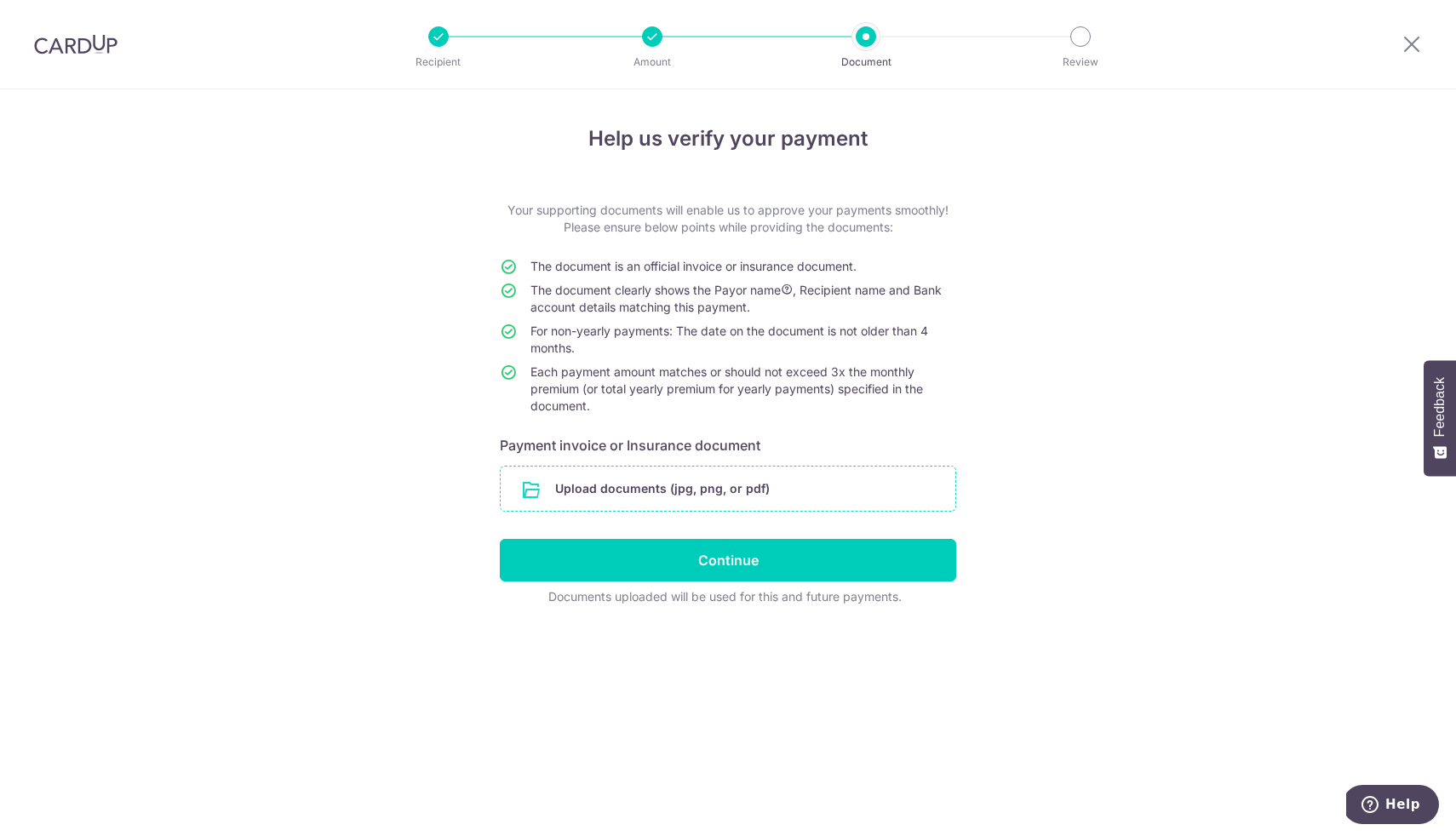
click at [678, 492] on input "file" at bounding box center [728, 489] width 455 height 44
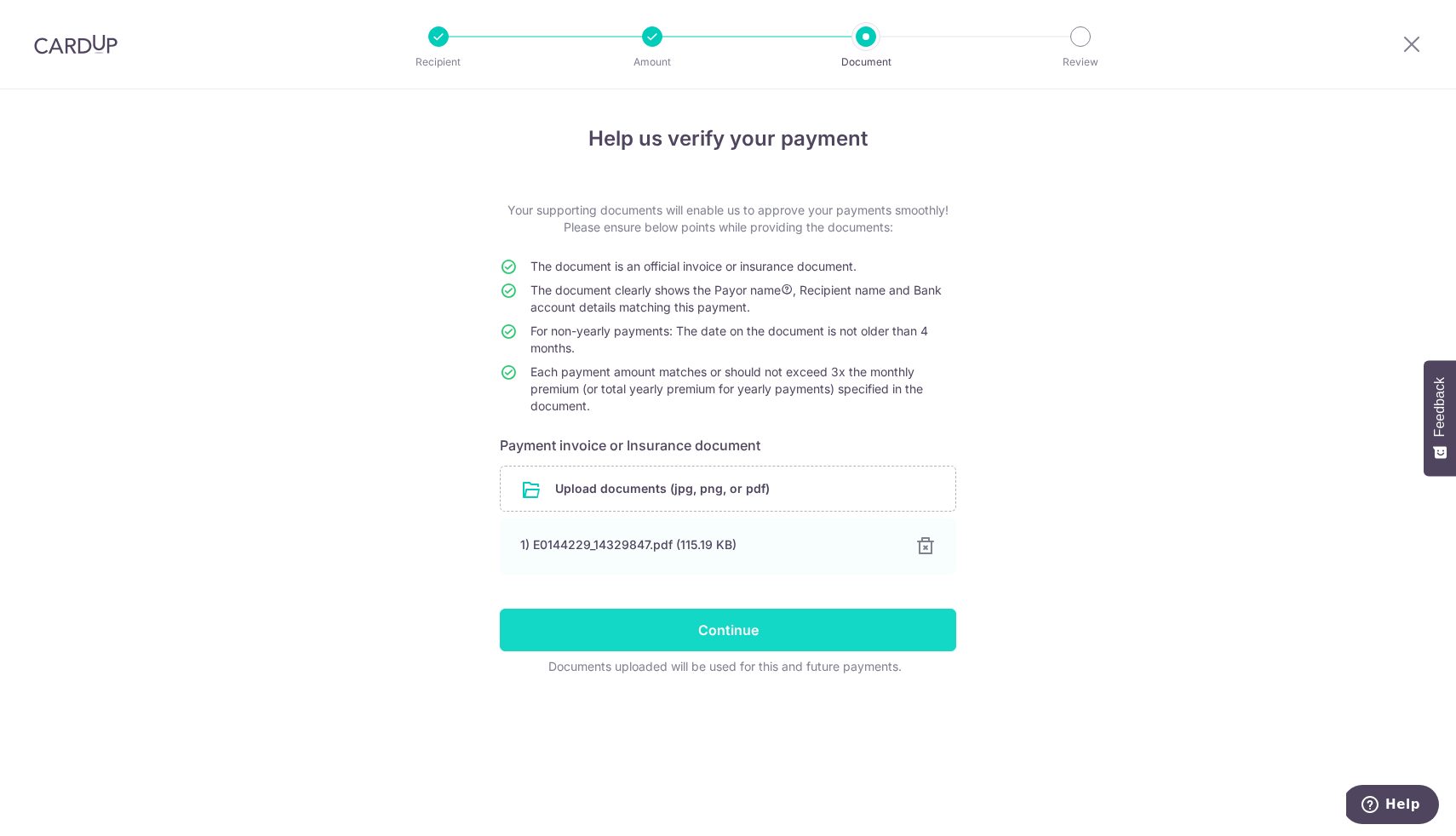
click at [700, 633] on input "Continue" at bounding box center [728, 630] width 457 height 43
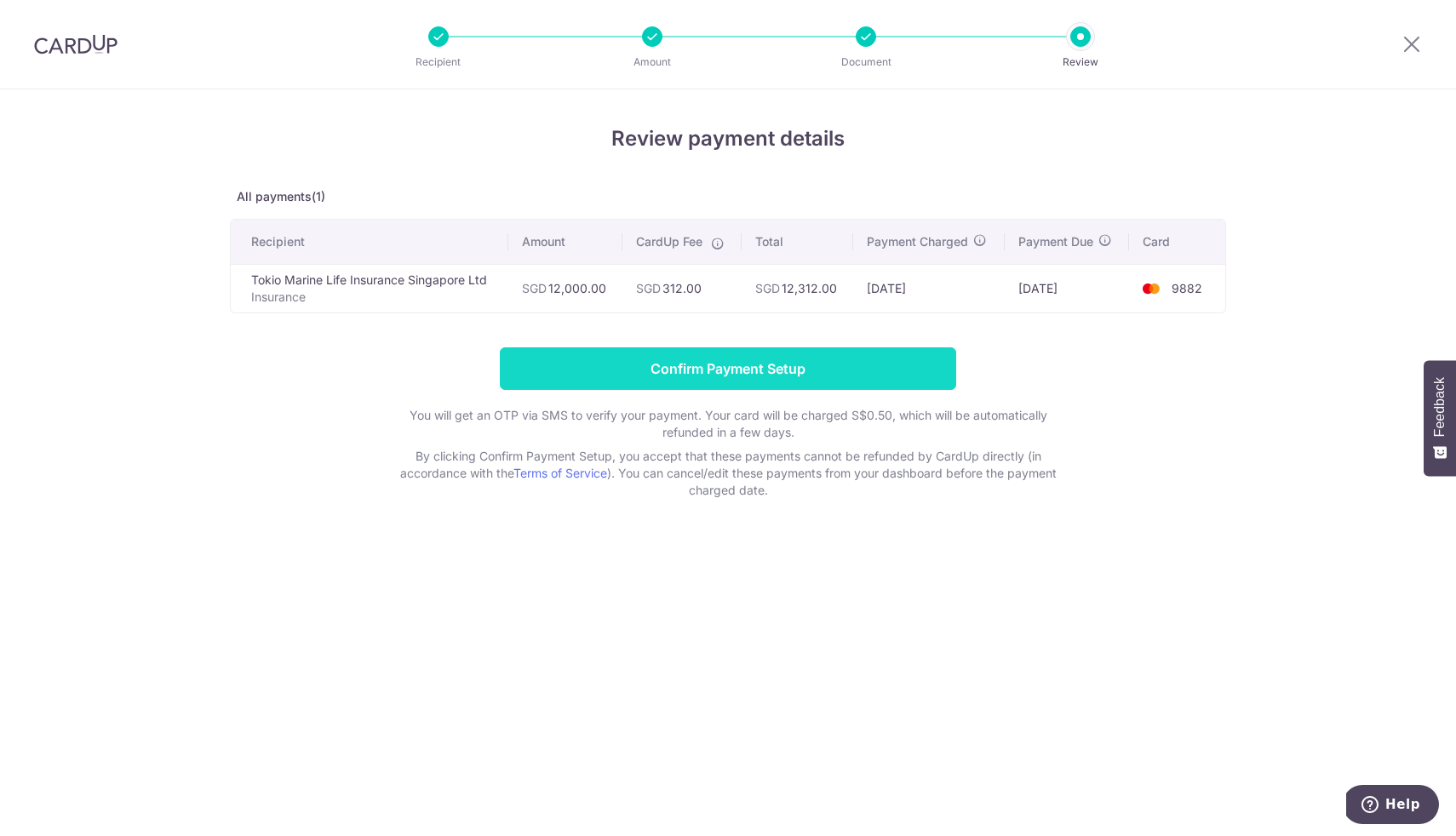
click at [813, 361] on input "Confirm Payment Setup" at bounding box center [728, 368] width 457 height 43
